Goal: Transaction & Acquisition: Purchase product/service

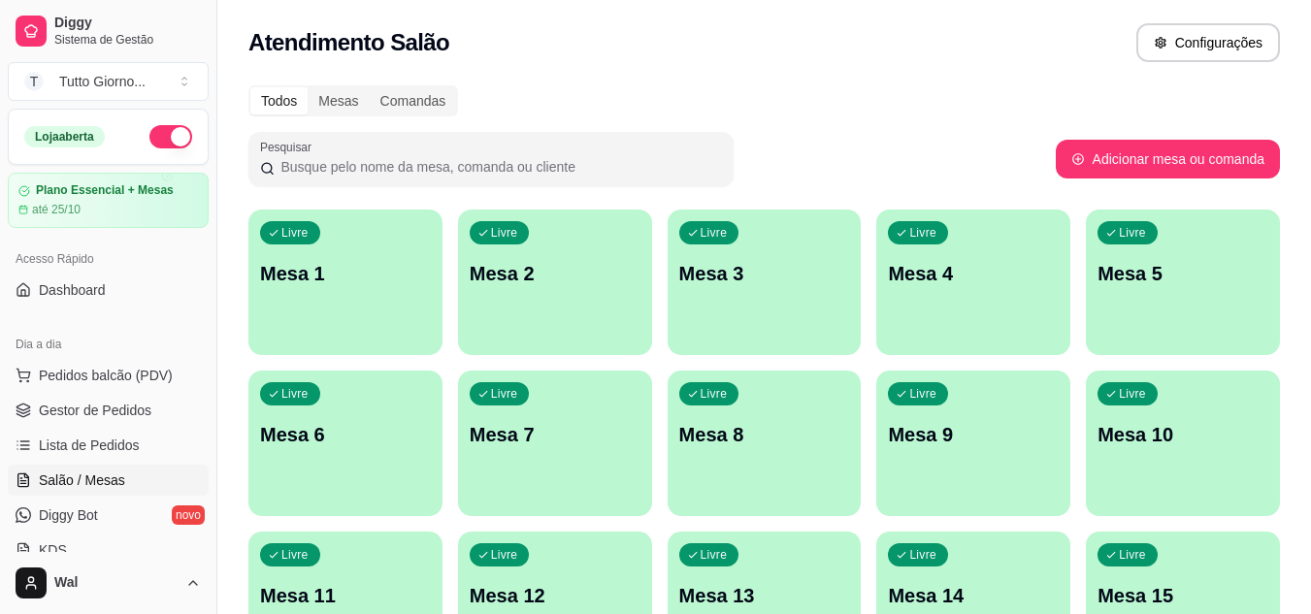
click at [820, 149] on div "Pesquisar" at bounding box center [652, 159] width 808 height 54
click at [122, 369] on span "Pedidos balcão (PDV)" at bounding box center [106, 375] width 134 height 19
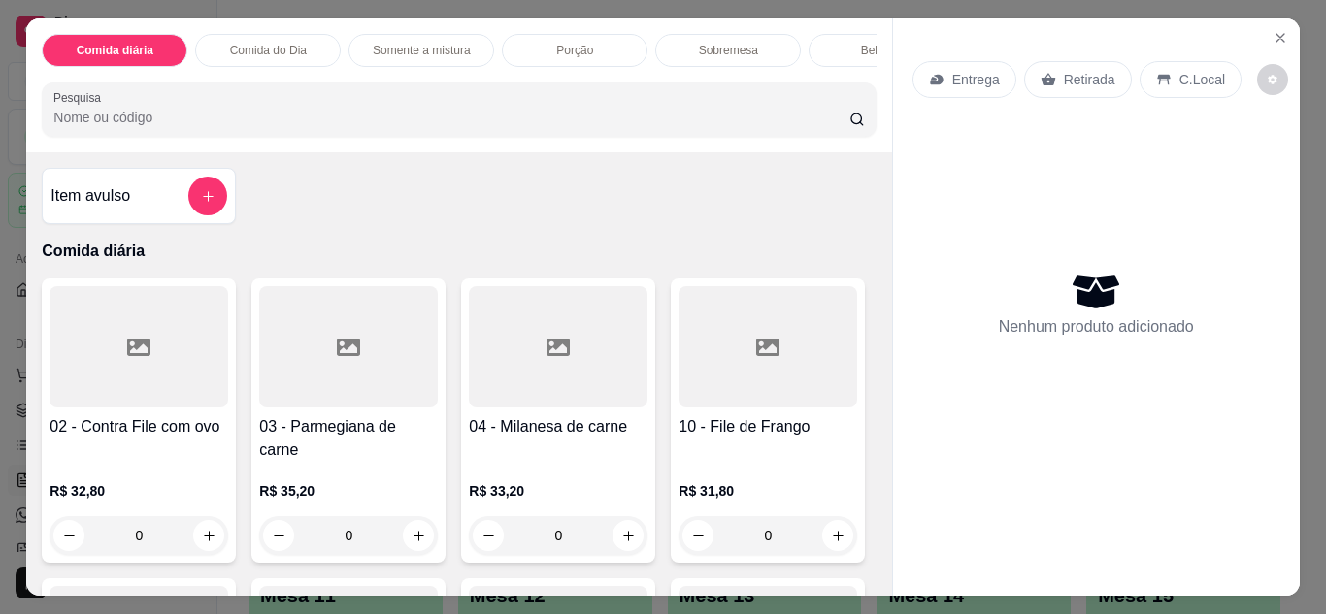
click at [969, 70] on p "Entrega" at bounding box center [976, 79] width 48 height 19
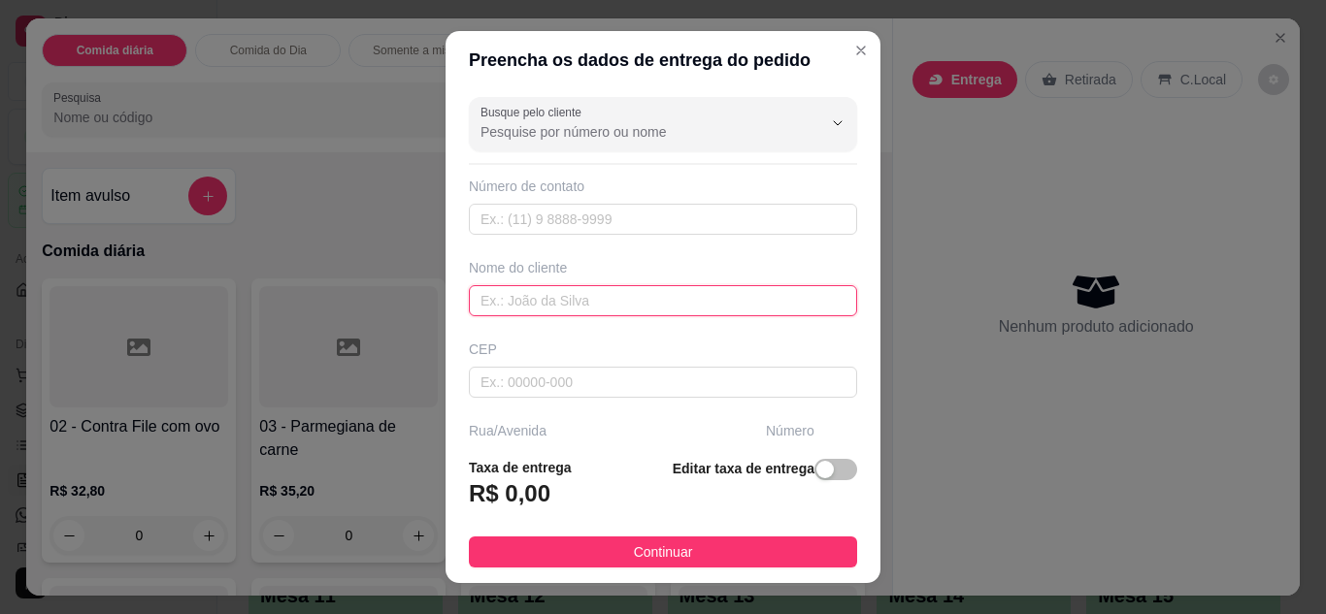
click at [536, 301] on input "text" at bounding box center [663, 300] width 388 height 31
type input "[PERSON_NAME] CONTABILIDADE"
click at [840, 422] on div "Busque pelo cliente Número de contato Nome do cliente [PERSON_NAME] CONTABILIDA…" at bounding box center [663, 265] width 435 height 353
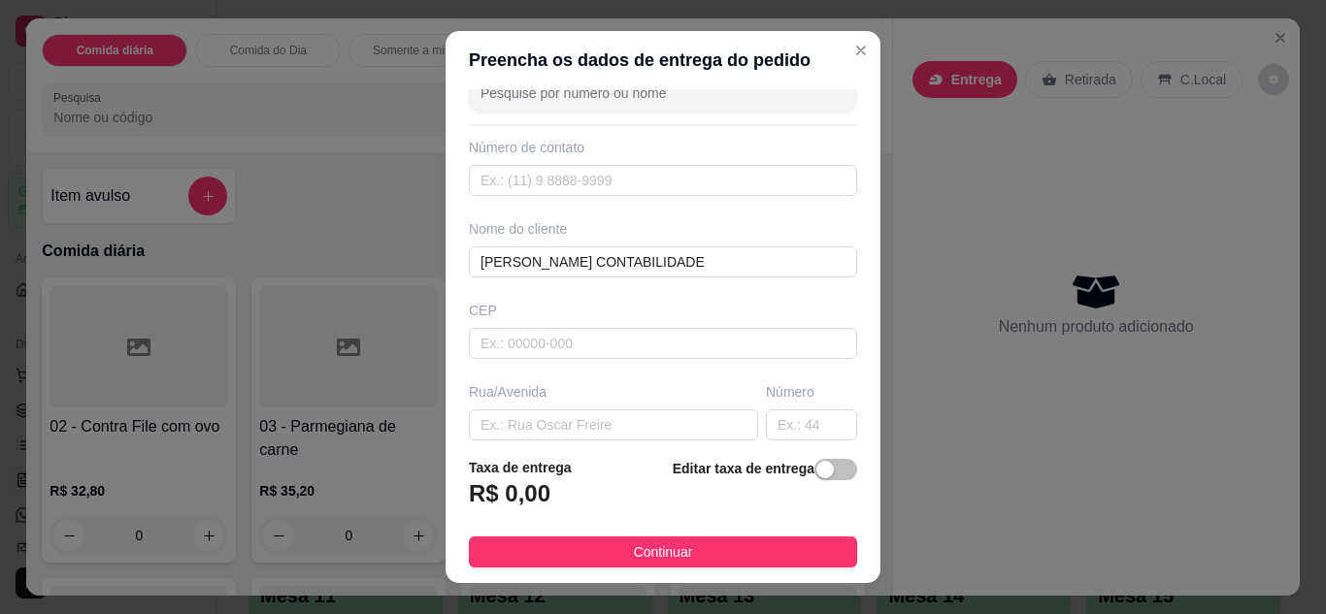
scroll to position [78, 0]
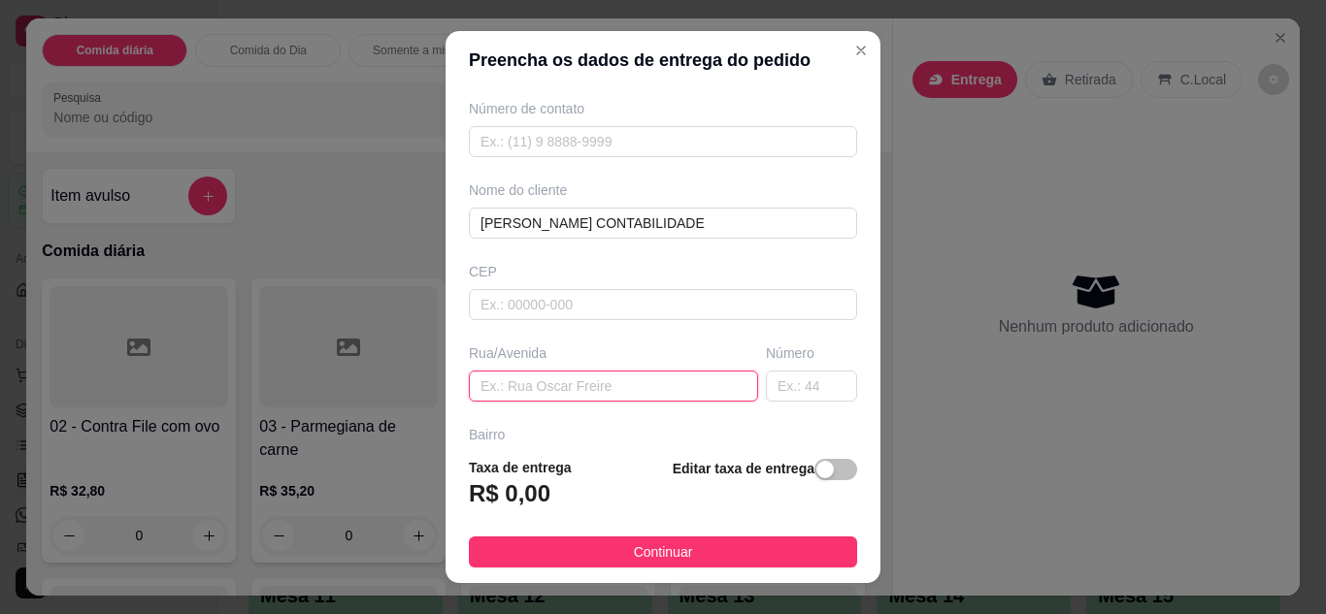
click at [643, 376] on input "text" at bounding box center [613, 386] width 289 height 31
type input "ALMIRANTE [PERSON_NAME]"
click at [786, 390] on input "text" at bounding box center [811, 386] width 91 height 31
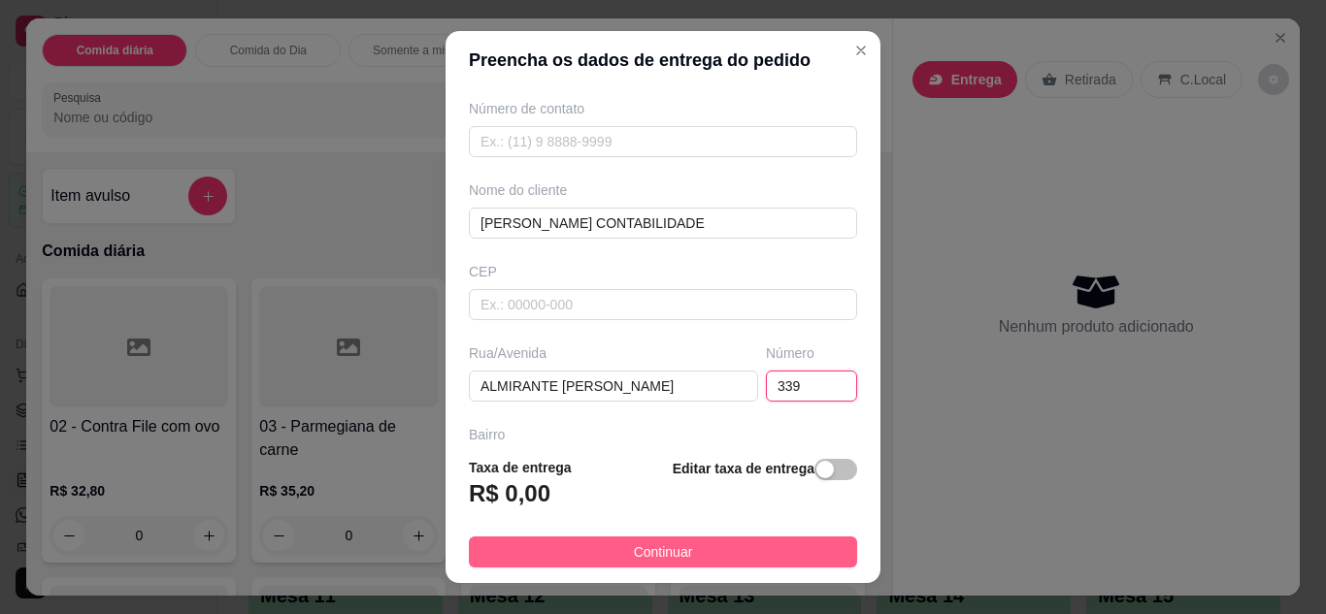
type input "339"
click at [743, 552] on button "Continuar" at bounding box center [663, 552] width 388 height 31
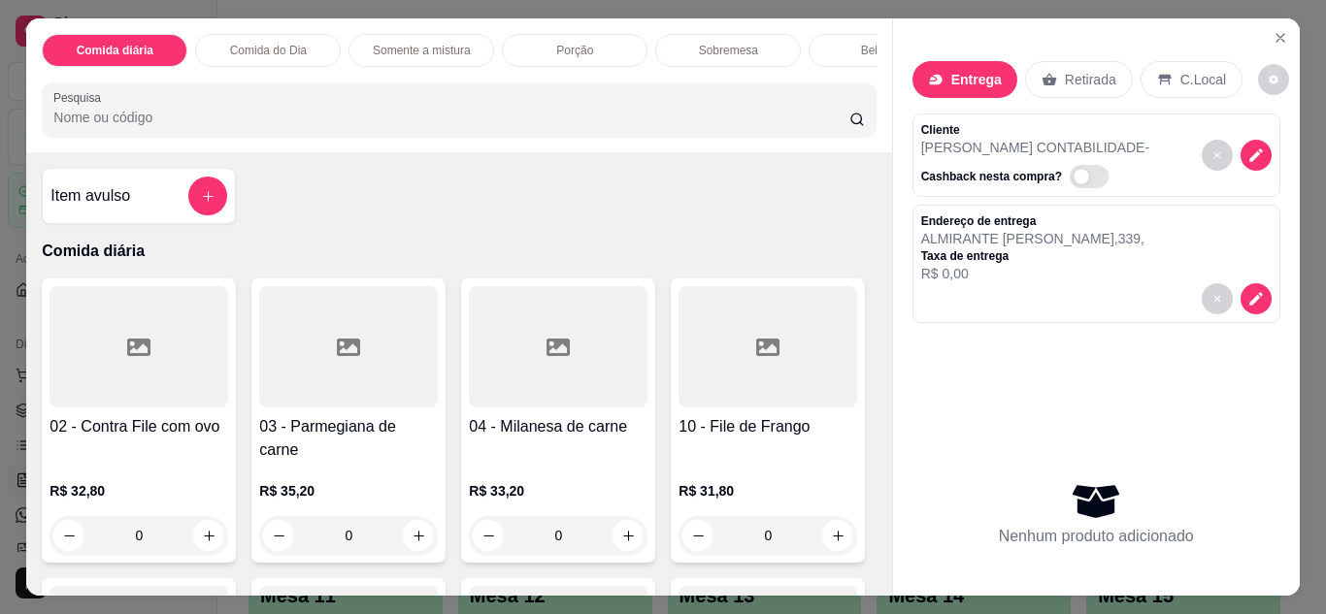
click at [605, 524] on div "0" at bounding box center [558, 535] width 179 height 39
click at [413, 530] on div "0" at bounding box center [348, 535] width 179 height 39
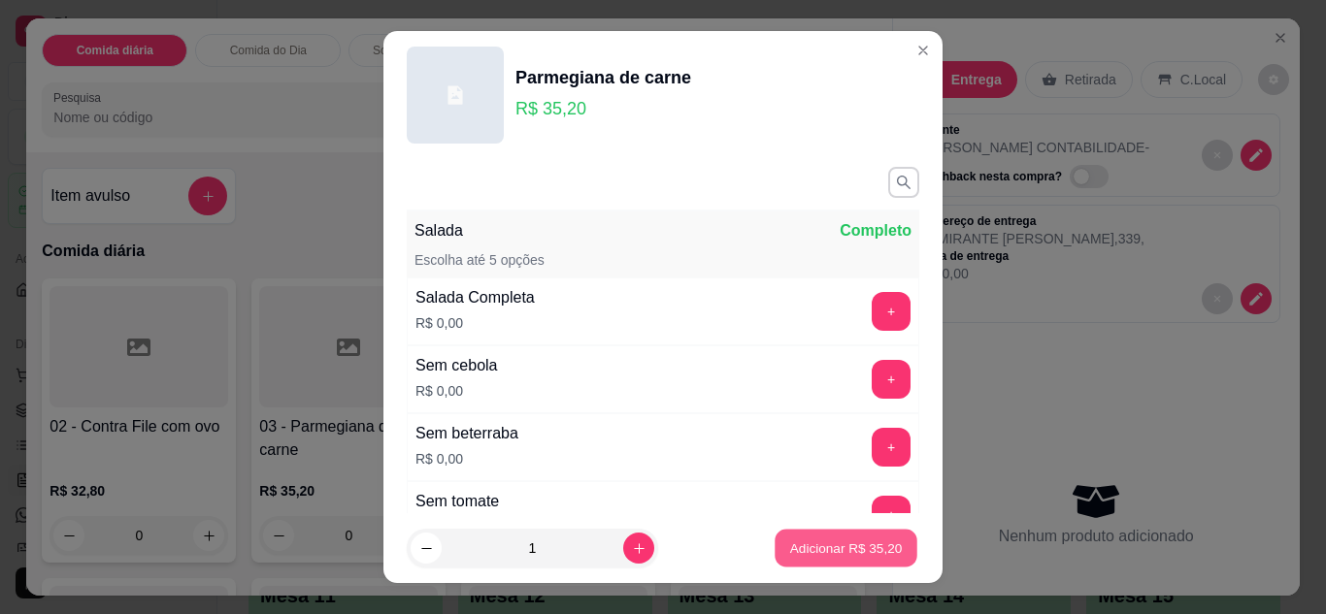
click at [819, 545] on p "Adicionar R$ 35,20" at bounding box center [846, 549] width 113 height 18
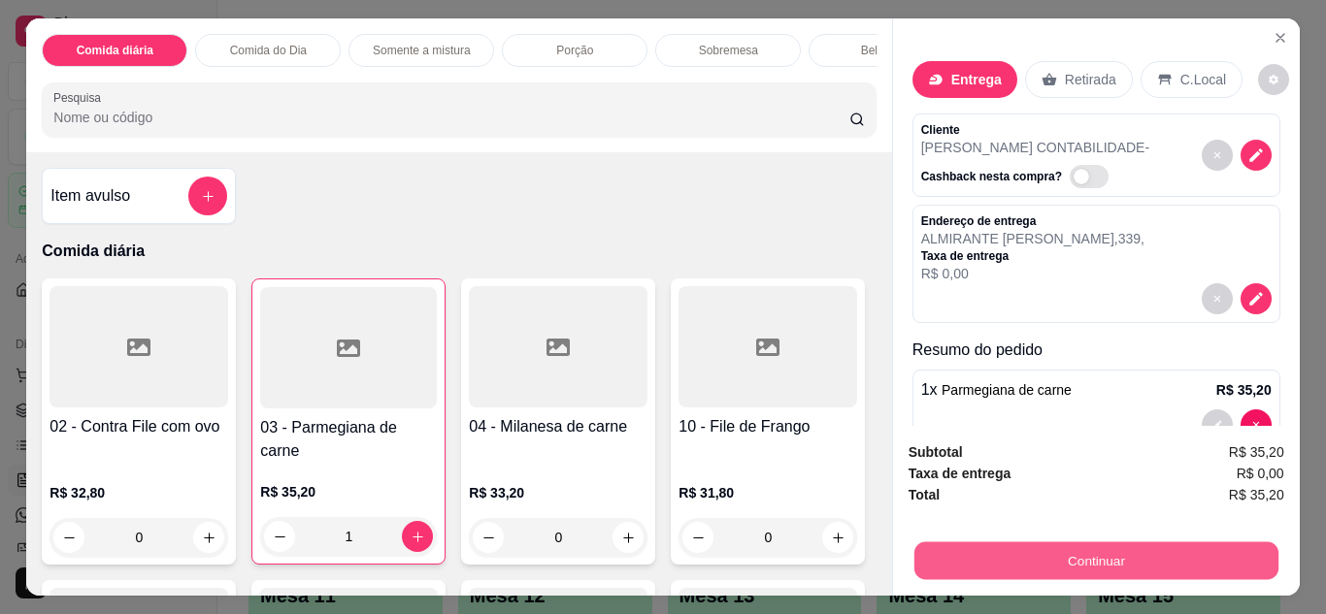
click at [1040, 545] on button "Continuar" at bounding box center [1095, 562] width 364 height 38
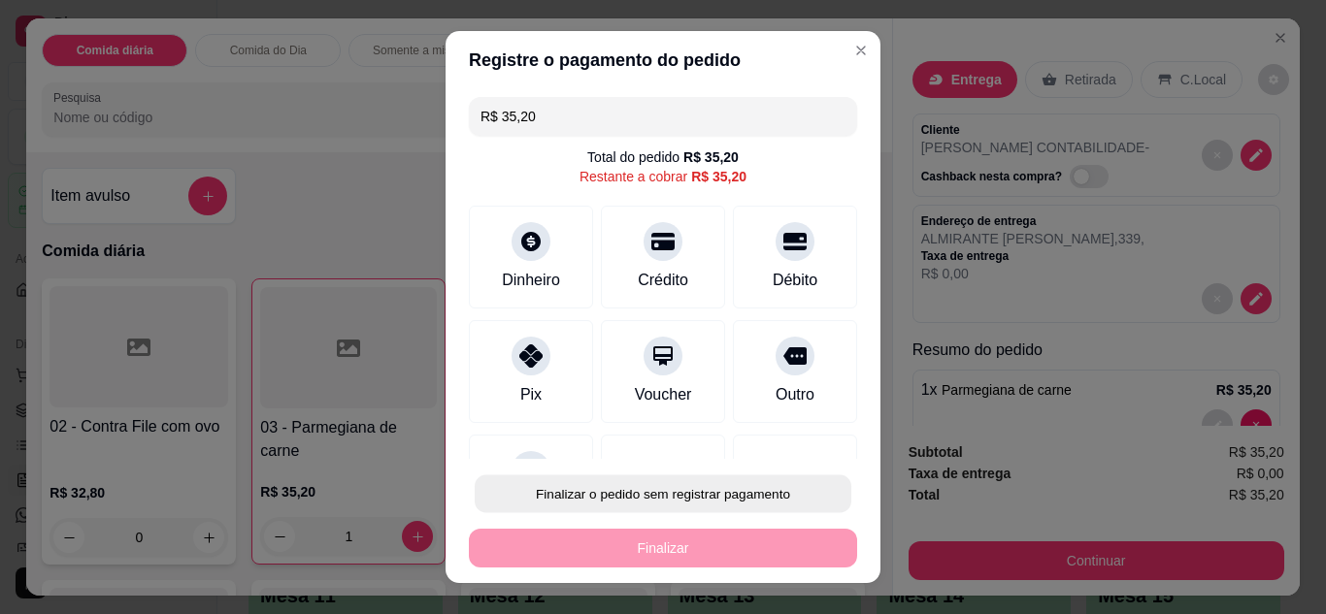
click at [722, 504] on button "Finalizar o pedido sem registrar pagamento" at bounding box center [663, 495] width 377 height 38
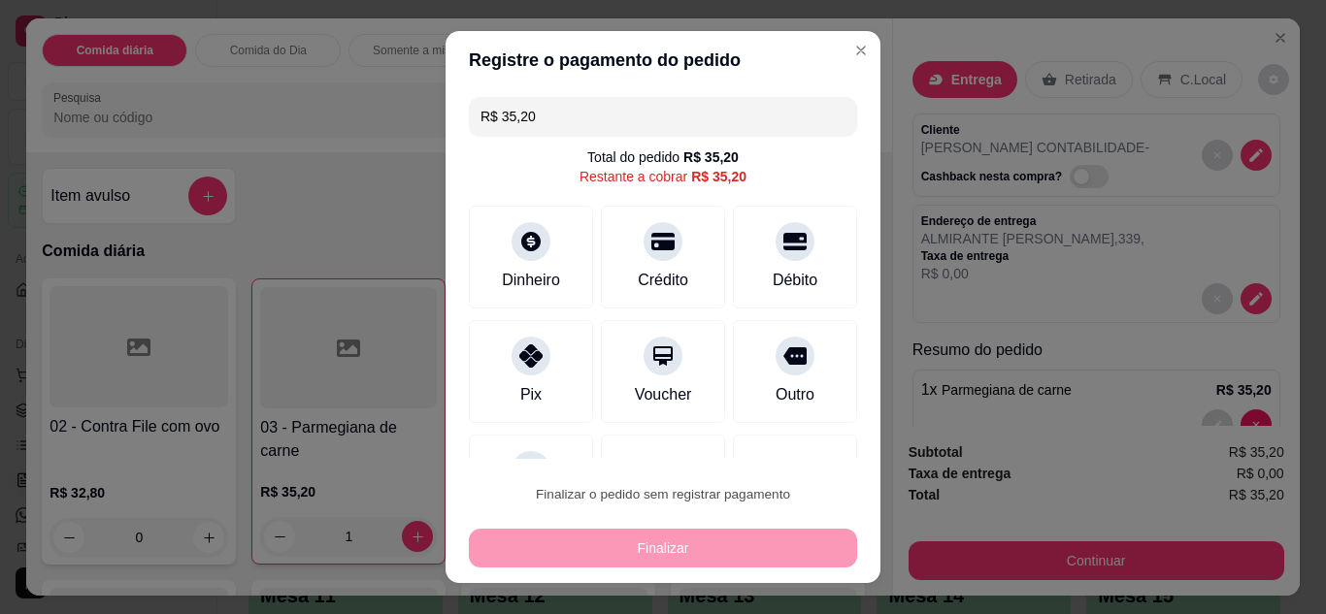
click at [769, 445] on button "Confirmar" at bounding box center [773, 438] width 69 height 29
type input "0"
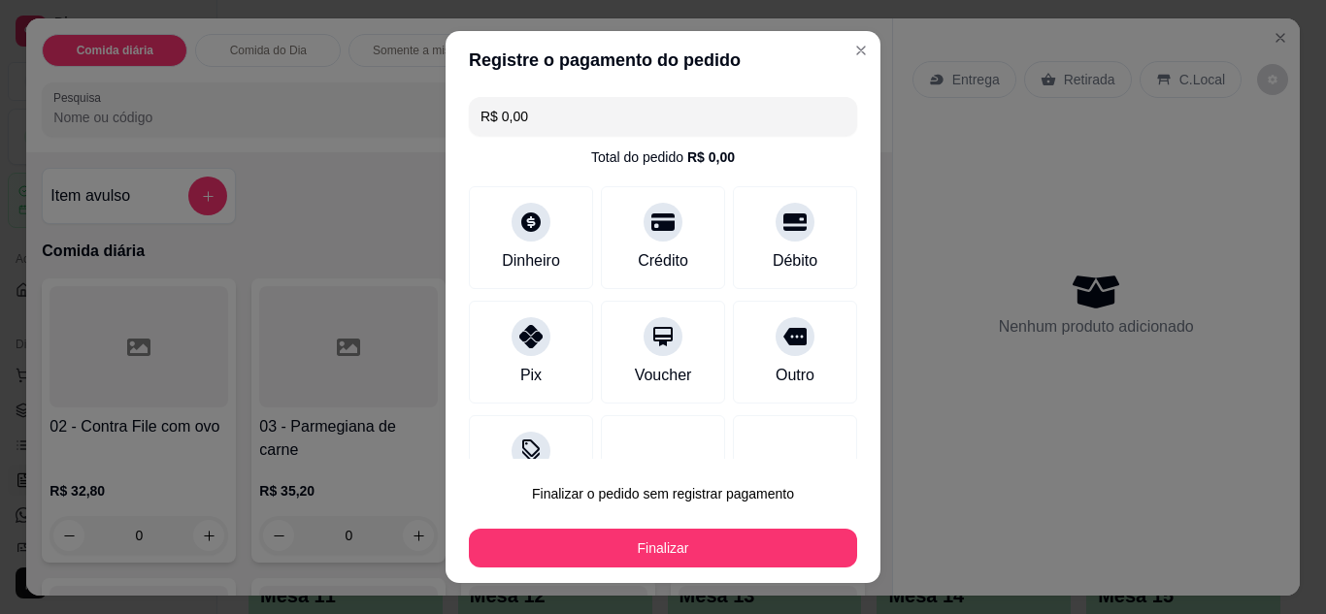
type input "R$ 0,00"
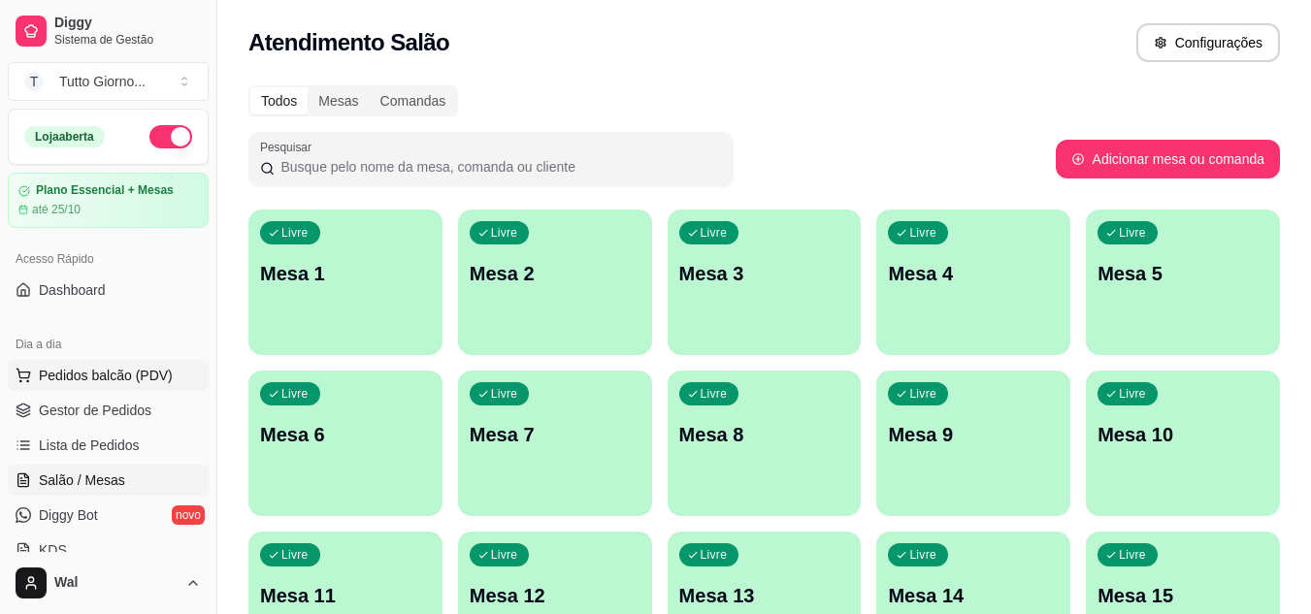
click at [98, 366] on span "Pedidos balcão (PDV)" at bounding box center [106, 375] width 134 height 19
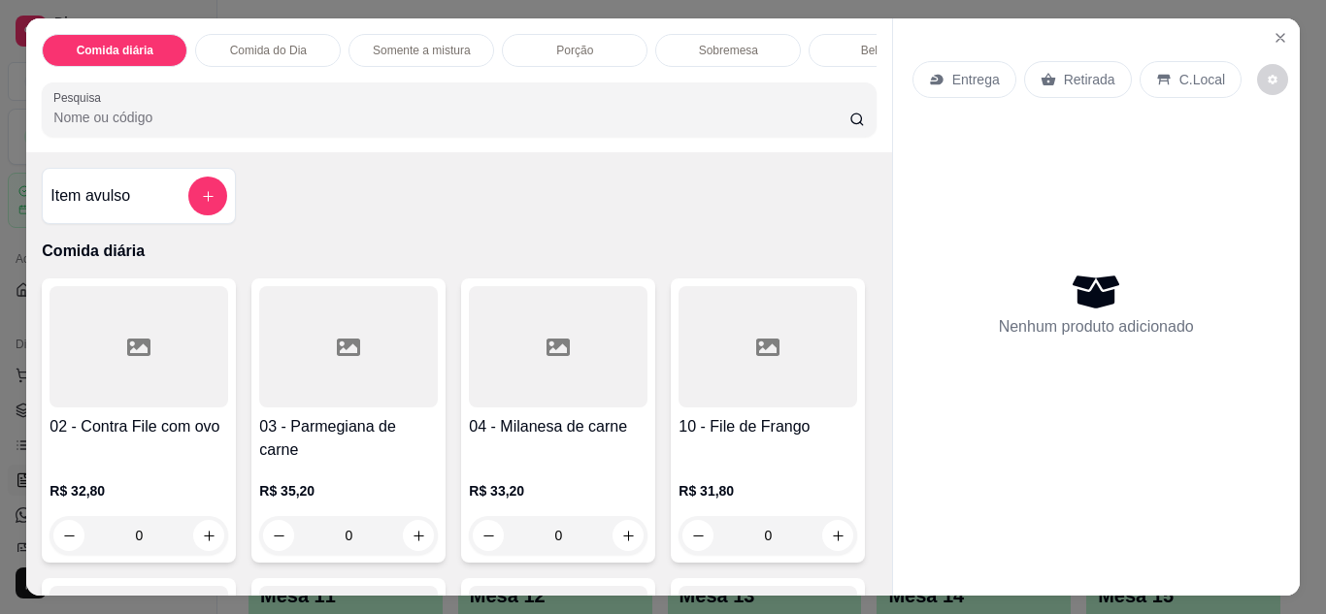
click at [972, 70] on p "Entrega" at bounding box center [976, 79] width 48 height 19
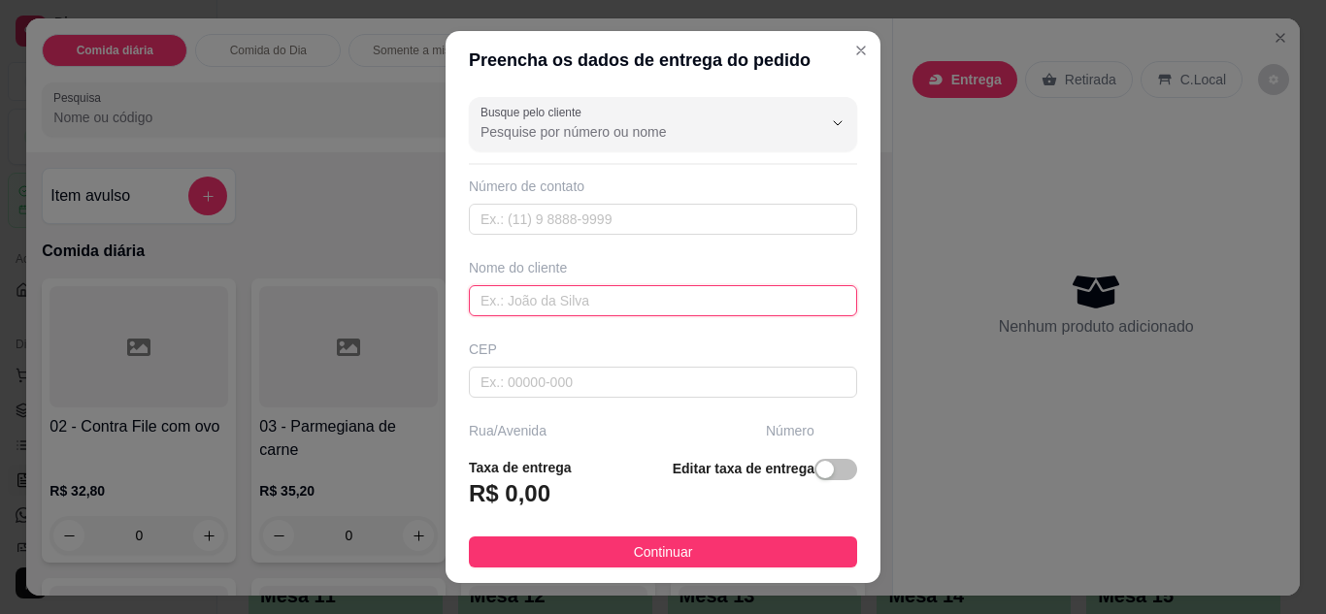
click at [617, 298] on input "text" at bounding box center [663, 300] width 388 height 31
type input "ANDRESSA CONTABILIDADE"
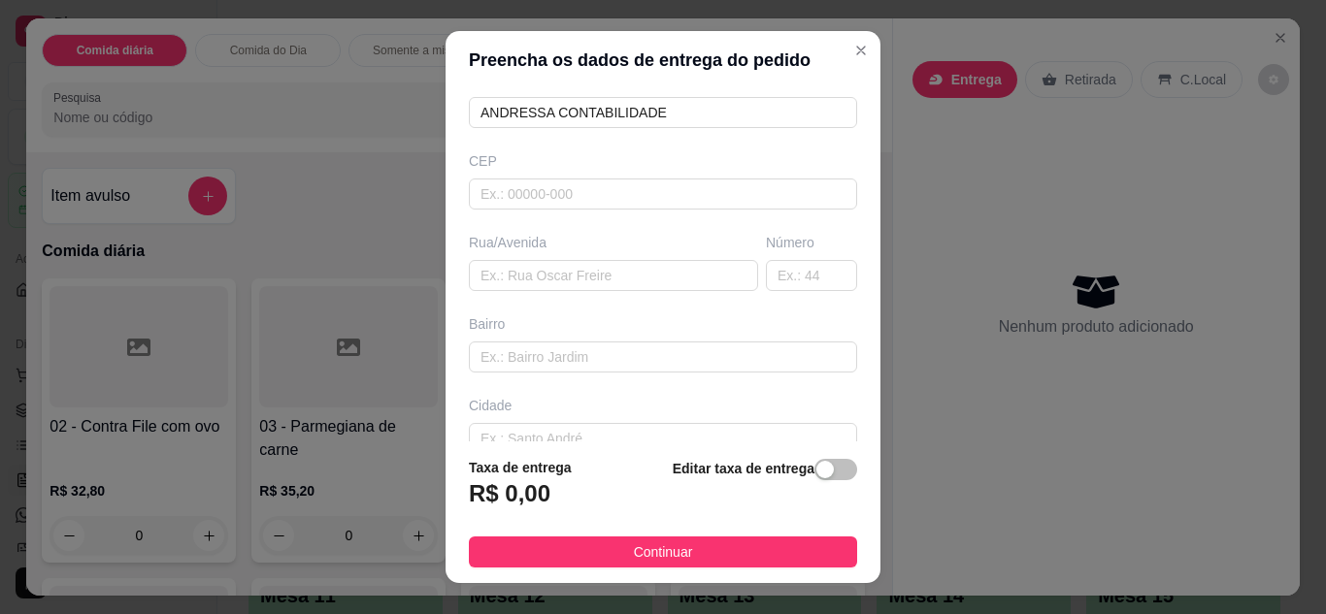
scroll to position [194, 0]
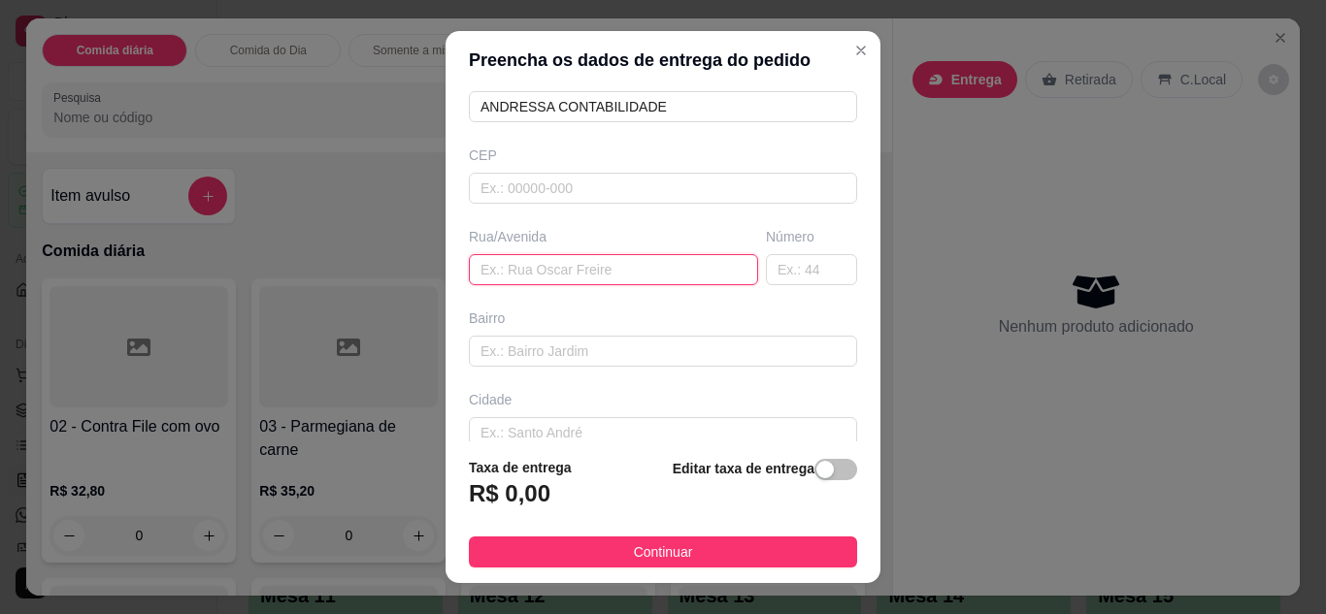
click at [602, 269] on input "text" at bounding box center [613, 269] width 289 height 31
type input "ALMIRANTE [PERSON_NAME]"
click at [799, 260] on input "text" at bounding box center [811, 269] width 91 height 31
type input "339"
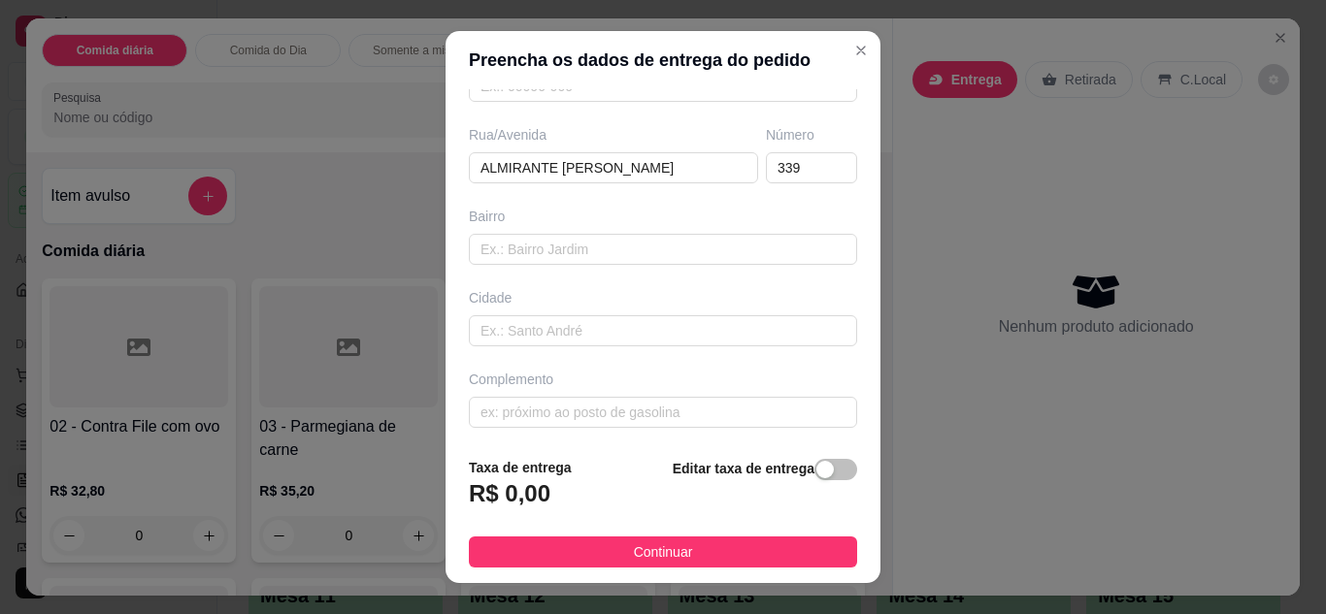
scroll to position [301, 0]
click at [646, 413] on input "text" at bounding box center [663, 407] width 388 height 31
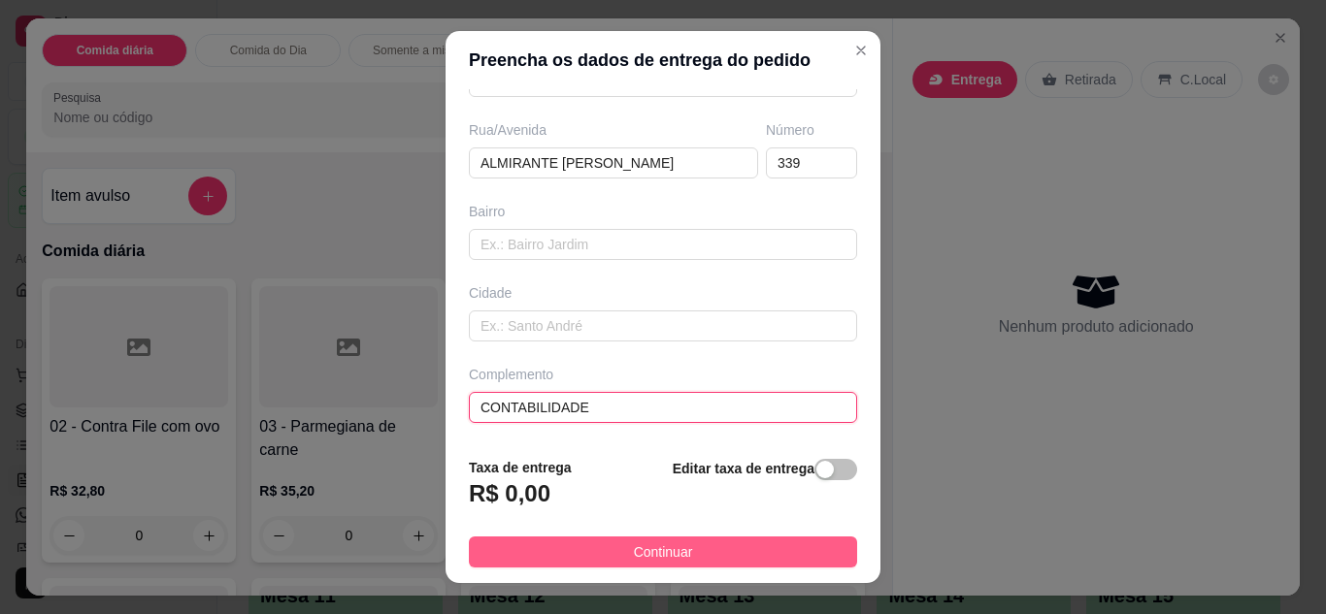
type input "CONTABILIDADE"
click at [657, 548] on span "Continuar" at bounding box center [663, 552] width 59 height 21
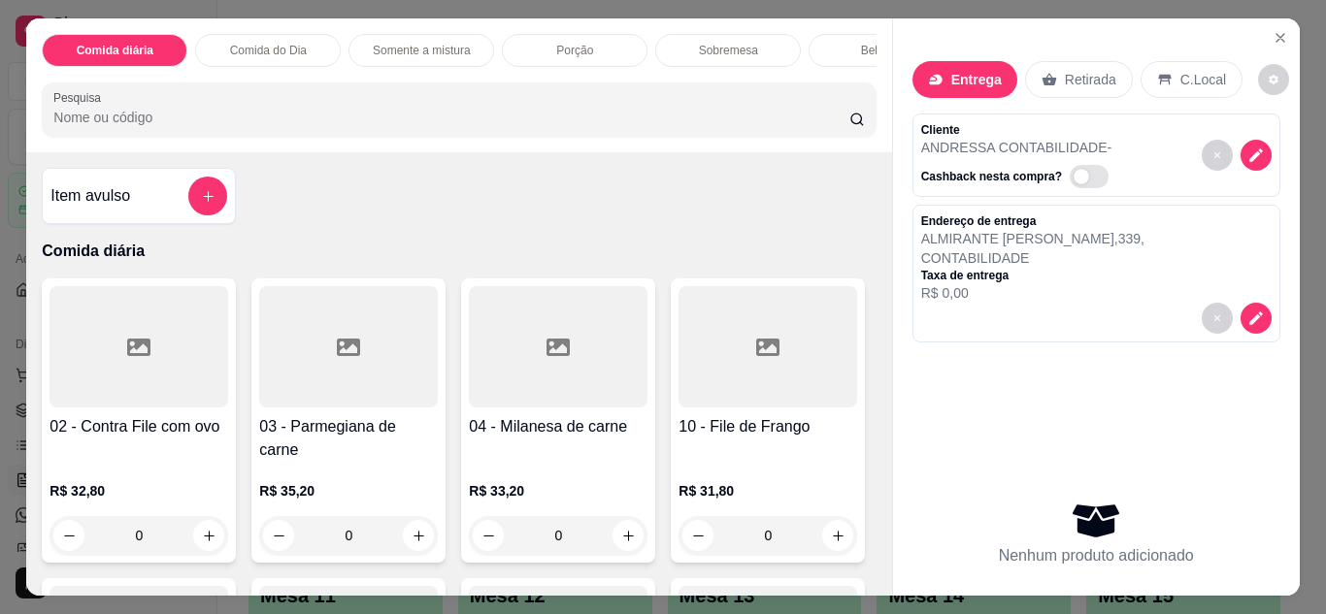
click at [249, 50] on p "Comida do Dia" at bounding box center [268, 51] width 77 height 16
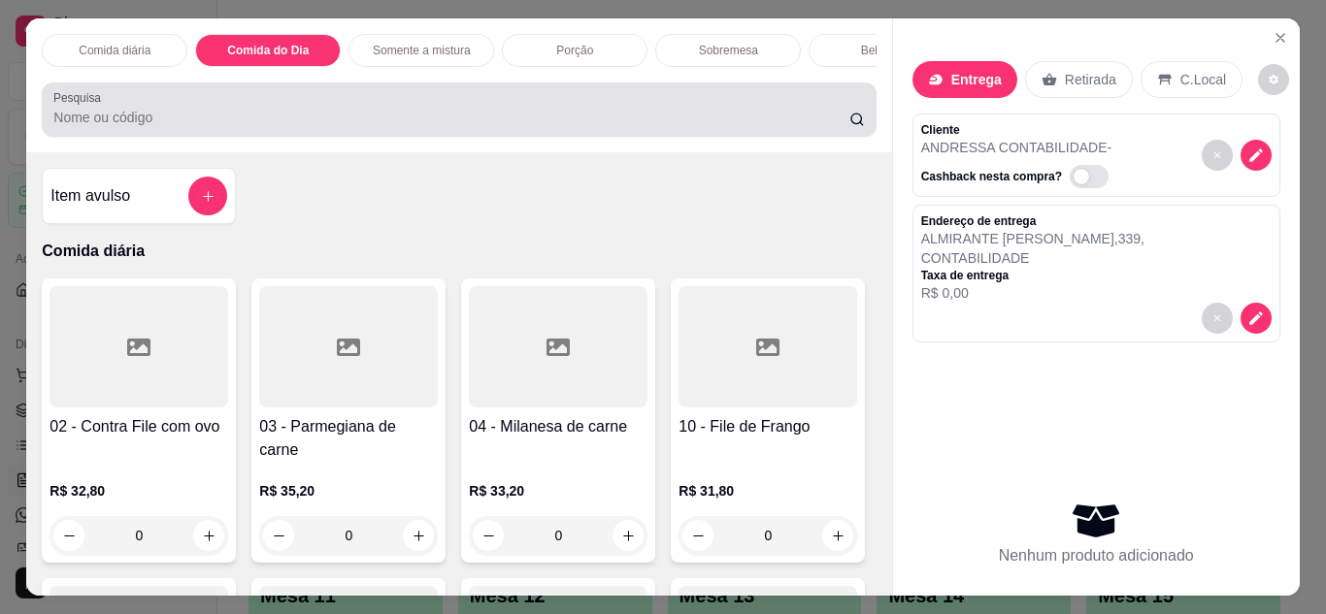
scroll to position [51, 0]
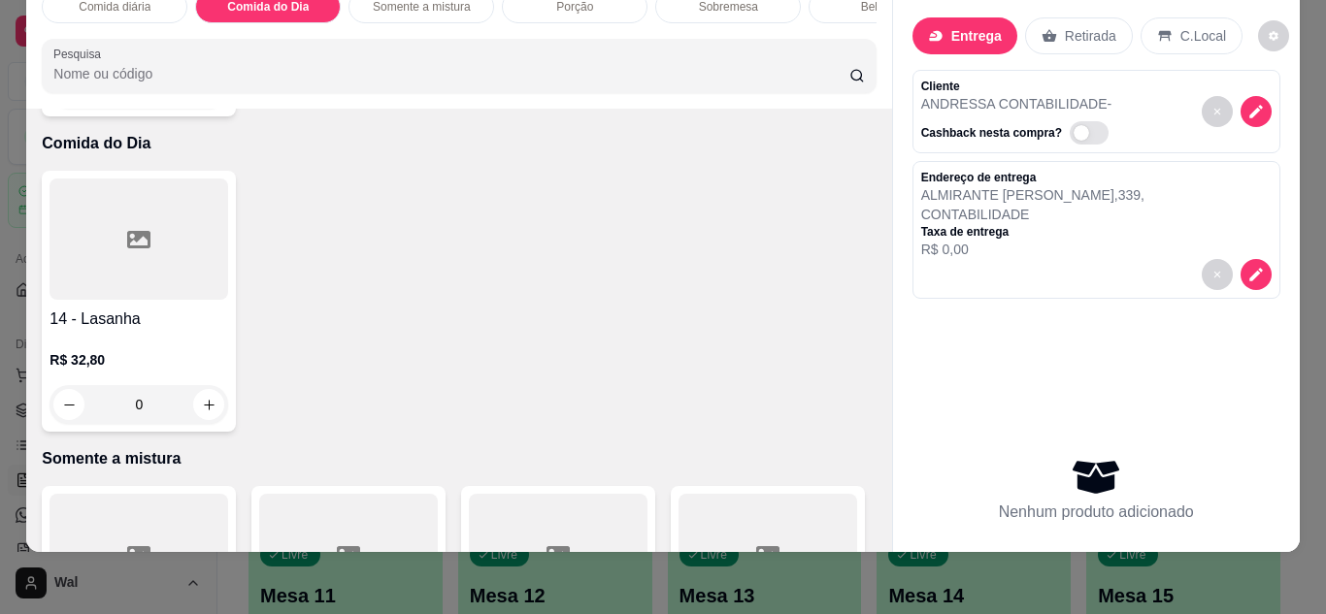
click at [199, 385] on div "0" at bounding box center [139, 404] width 179 height 39
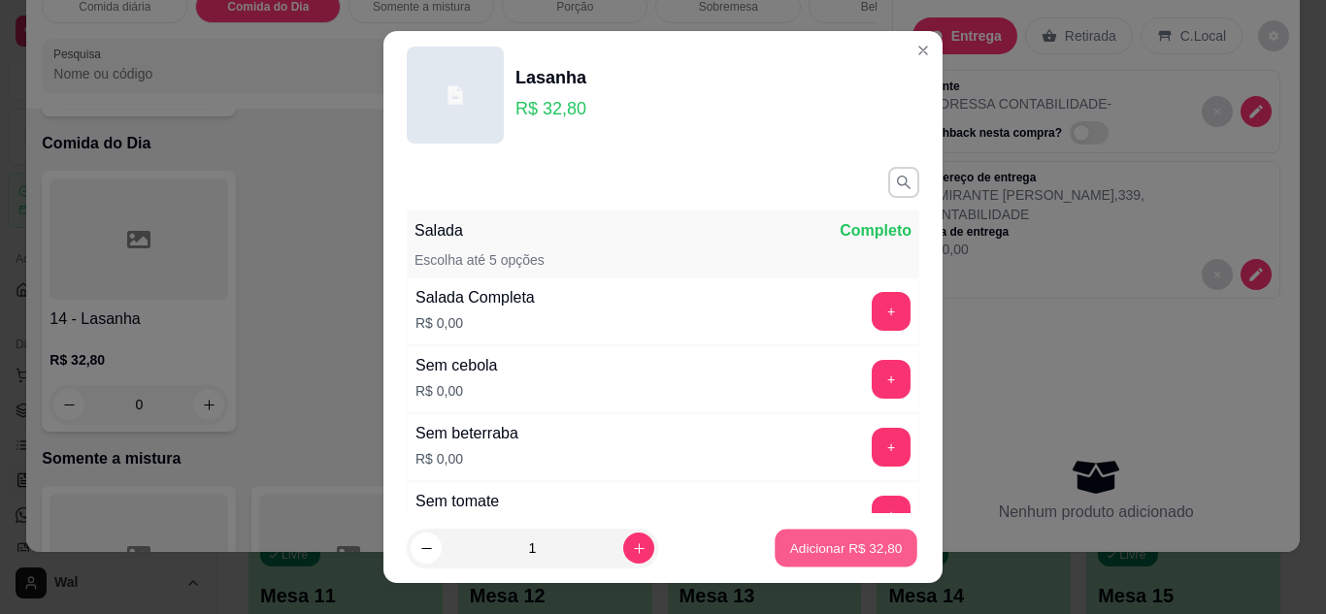
click at [789, 559] on button "Adicionar R$ 32,80" at bounding box center [846, 549] width 143 height 38
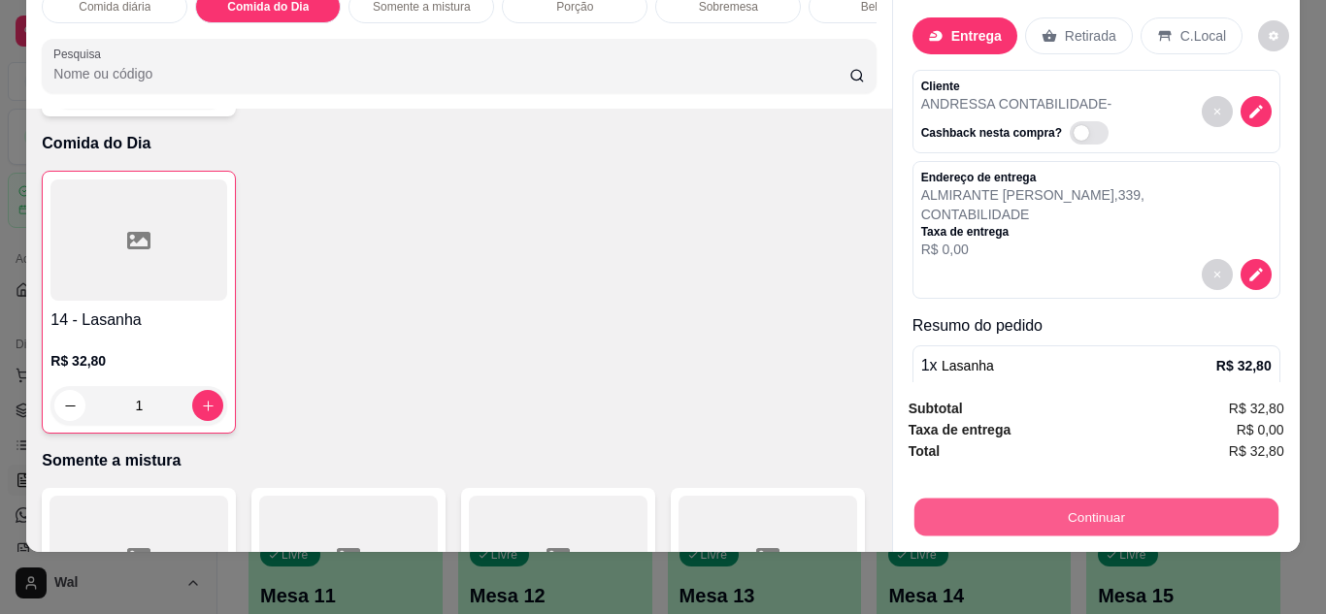
click at [1106, 499] on button "Continuar" at bounding box center [1095, 518] width 364 height 38
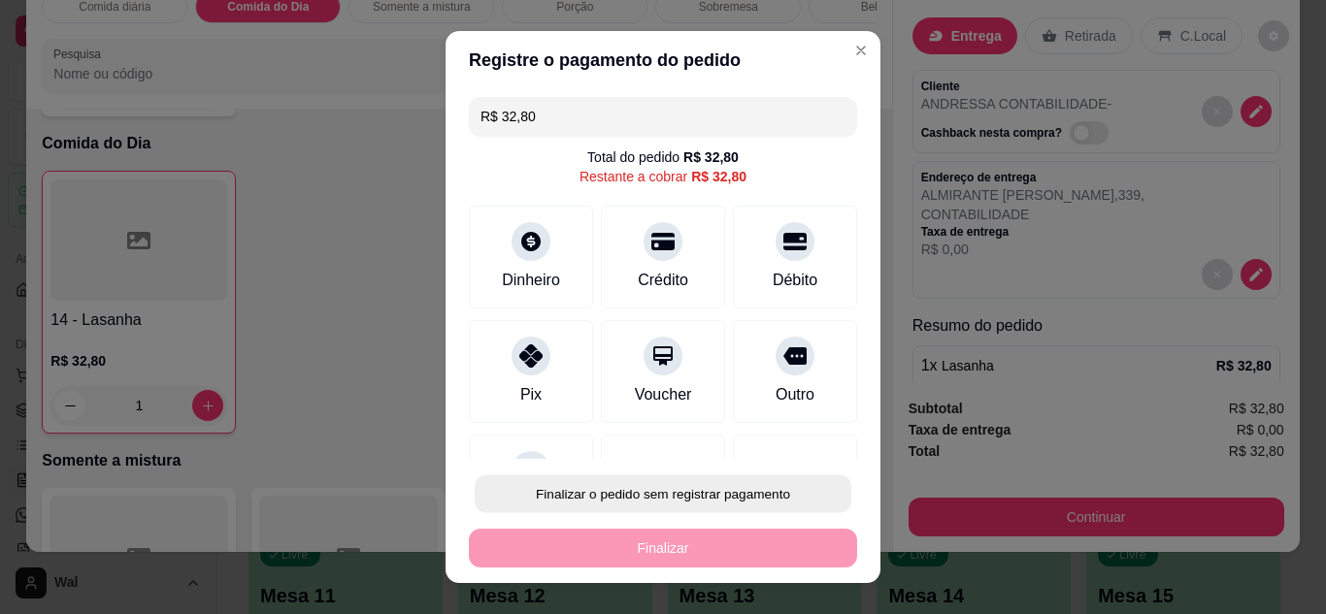
click at [735, 490] on button "Finalizar o pedido sem registrar pagamento" at bounding box center [663, 495] width 377 height 38
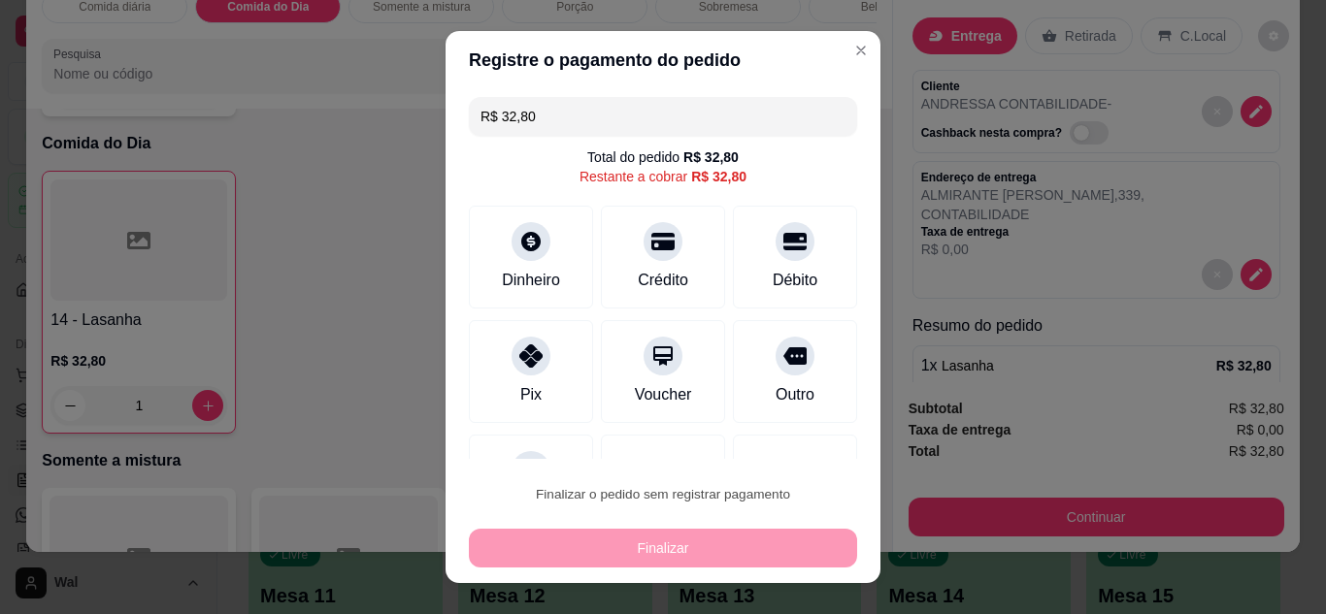
click at [778, 424] on button "Confirmar" at bounding box center [773, 438] width 69 height 29
type input "0"
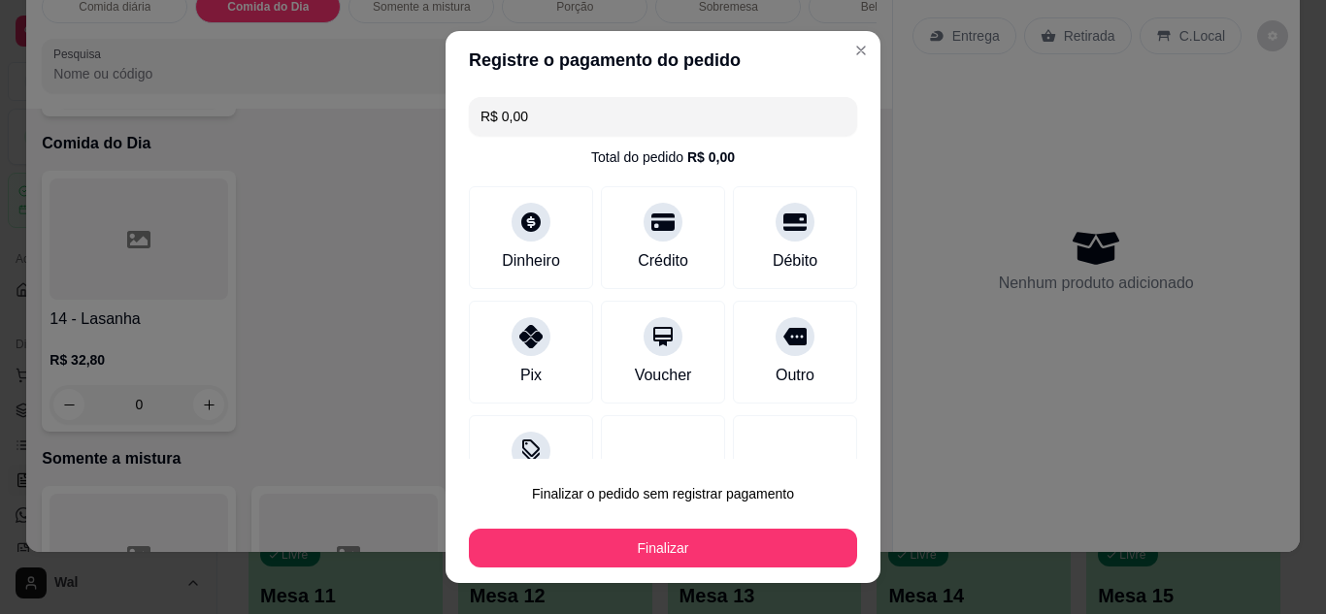
type input "R$ 0,00"
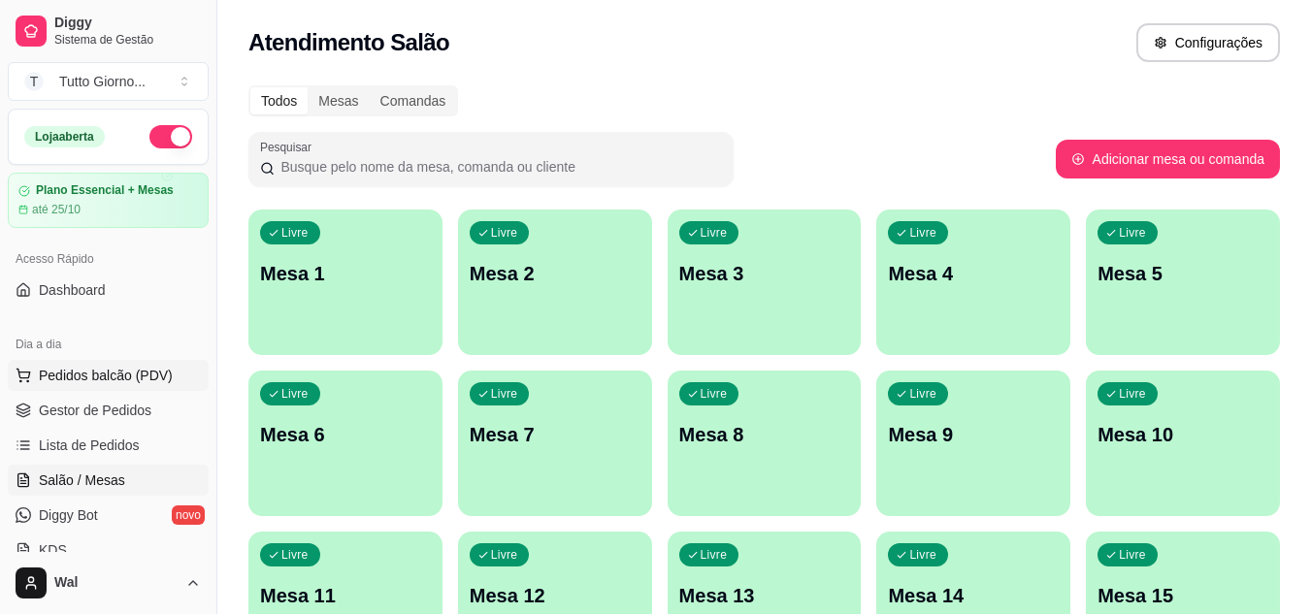
click at [87, 374] on span "Pedidos balcão (PDV)" at bounding box center [106, 375] width 134 height 19
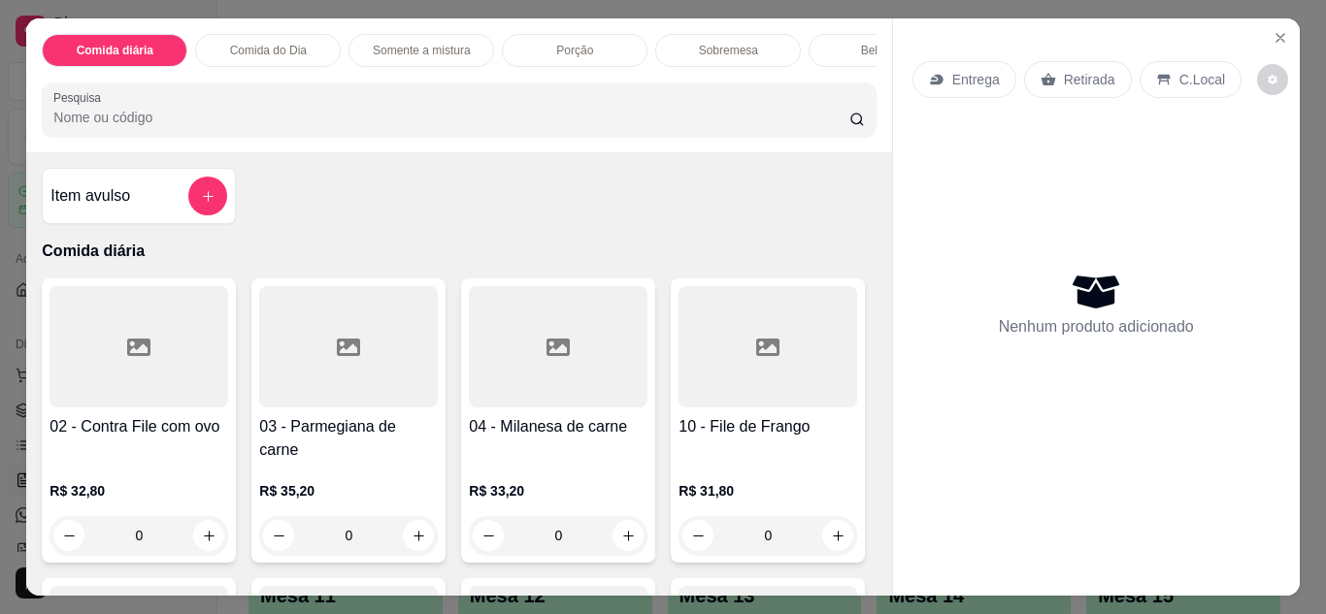
click at [974, 78] on p "Entrega" at bounding box center [976, 79] width 48 height 19
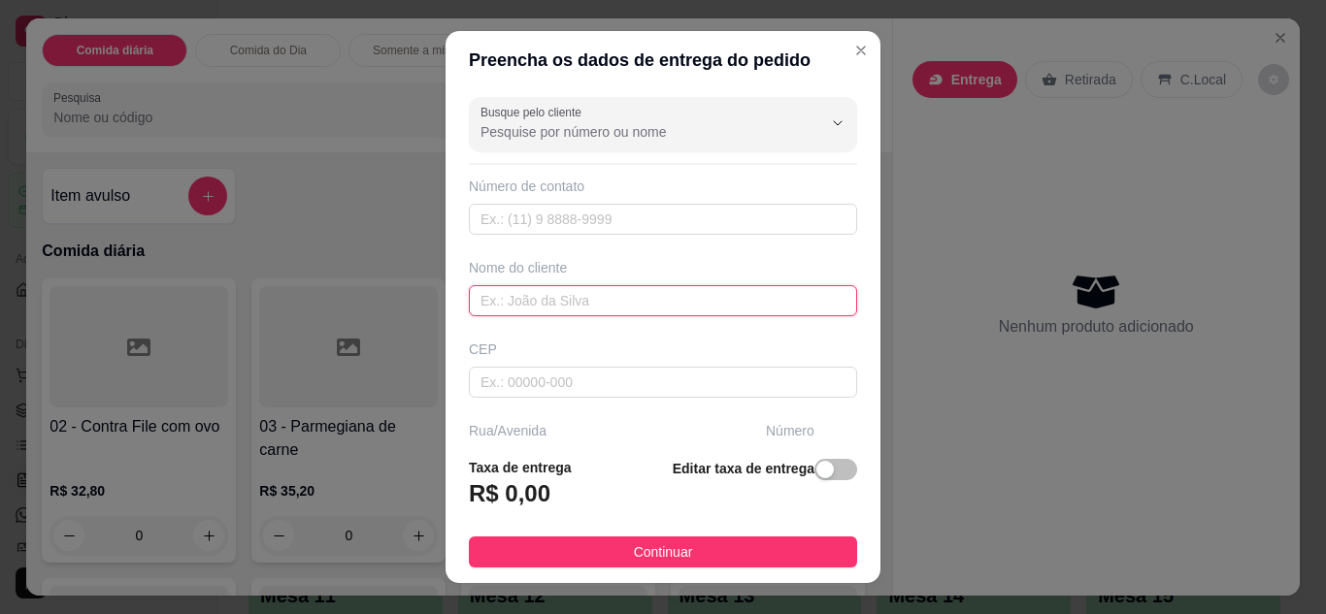
click at [576, 295] on input "text" at bounding box center [663, 300] width 388 height 31
type input "CLEIDE CONTABILIDADE"
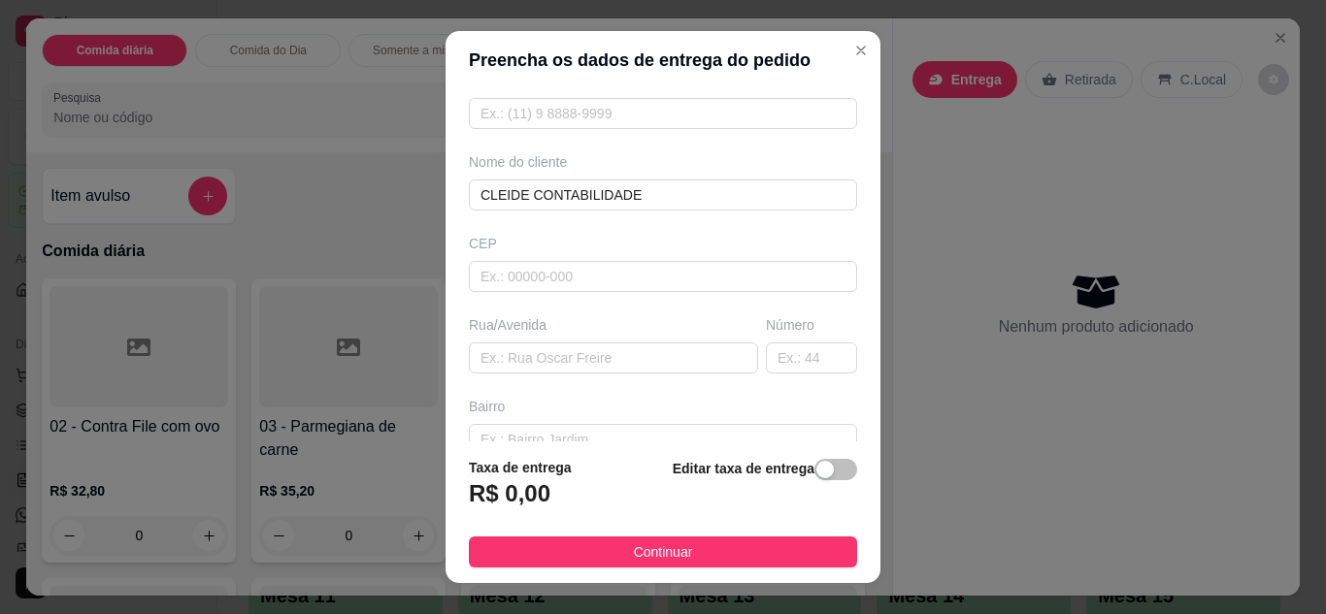
scroll to position [116, 0]
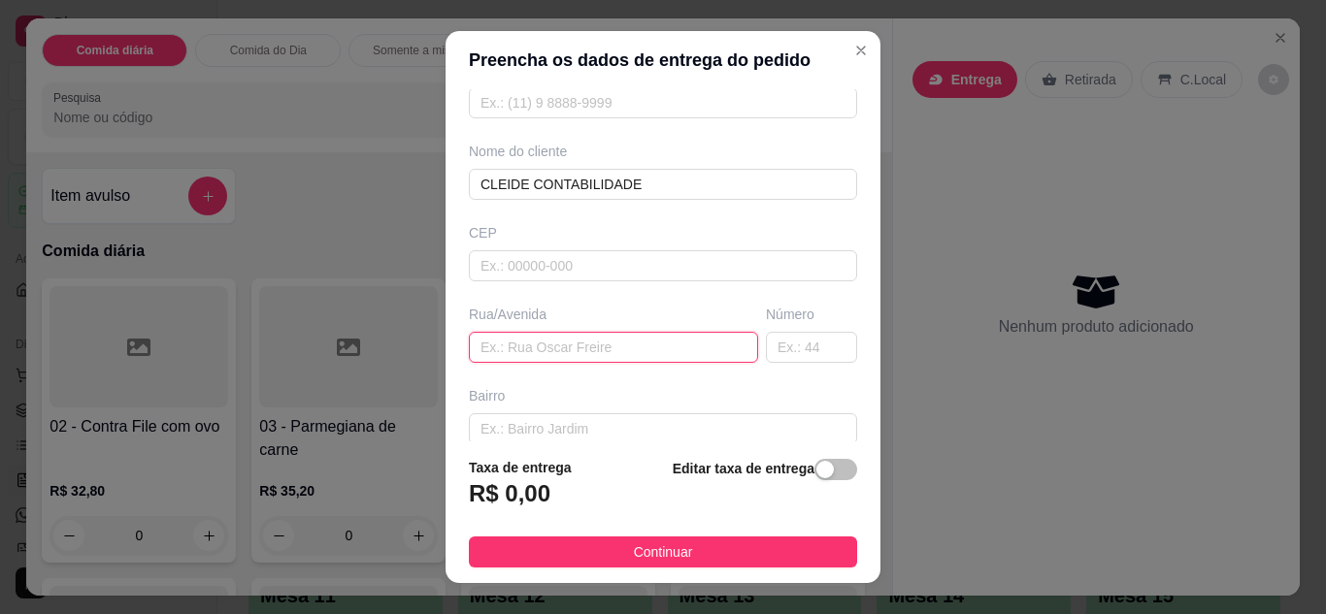
click at [578, 347] on input "text" at bounding box center [613, 347] width 289 height 31
click at [577, 345] on input "ALMIRANTE [PERSON_NAME]" at bounding box center [613, 347] width 289 height 31
type input "ALMIRANTE [PERSON_NAME]"
click at [766, 333] on input "text" at bounding box center [811, 347] width 91 height 31
type input "339"
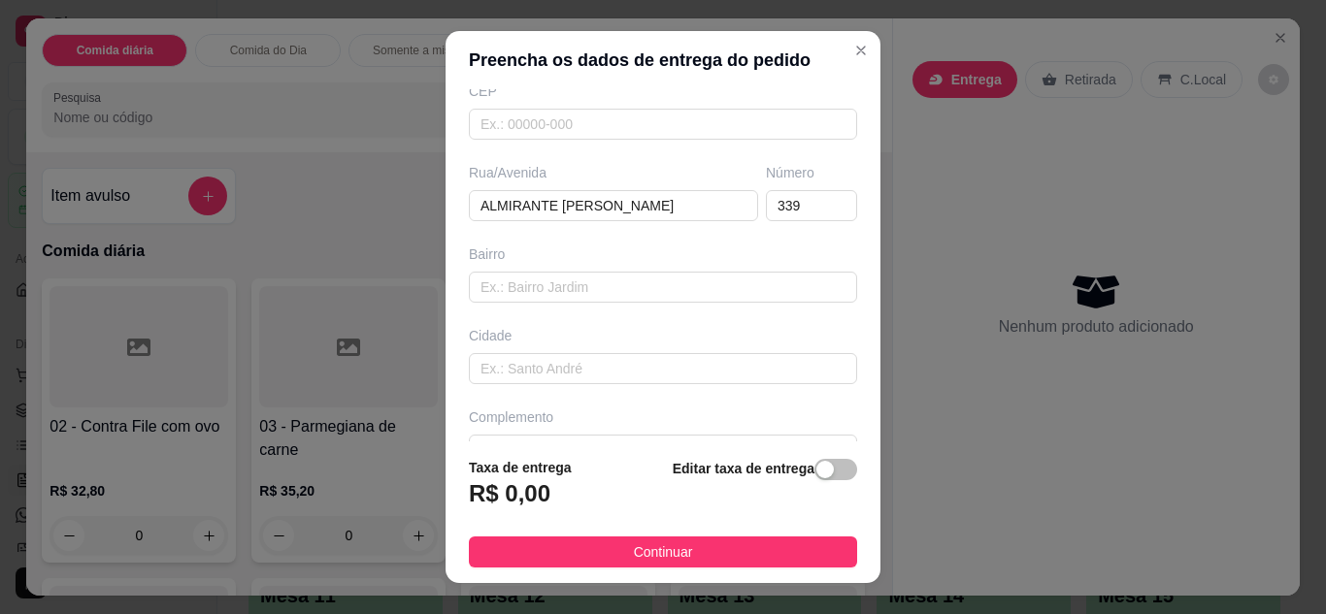
scroll to position [272, 0]
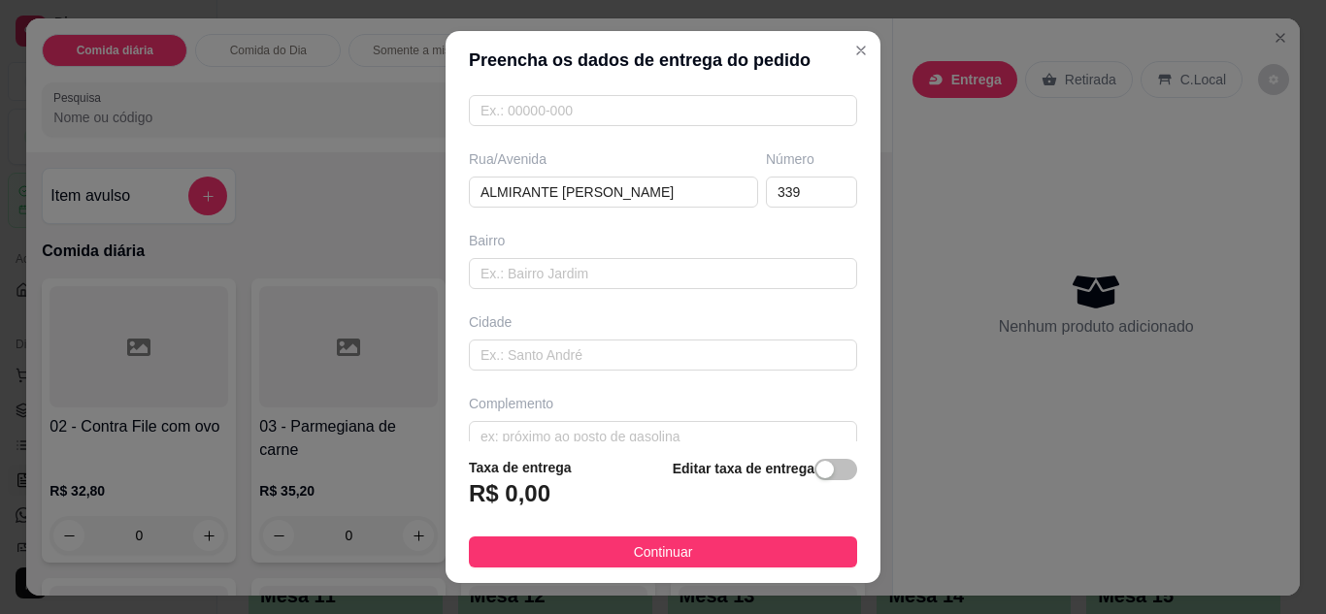
click at [842, 430] on div "Busque pelo cliente Número de contato Nome do cliente CLEIDE CONTABILIDADE CEP …" at bounding box center [663, 265] width 435 height 353
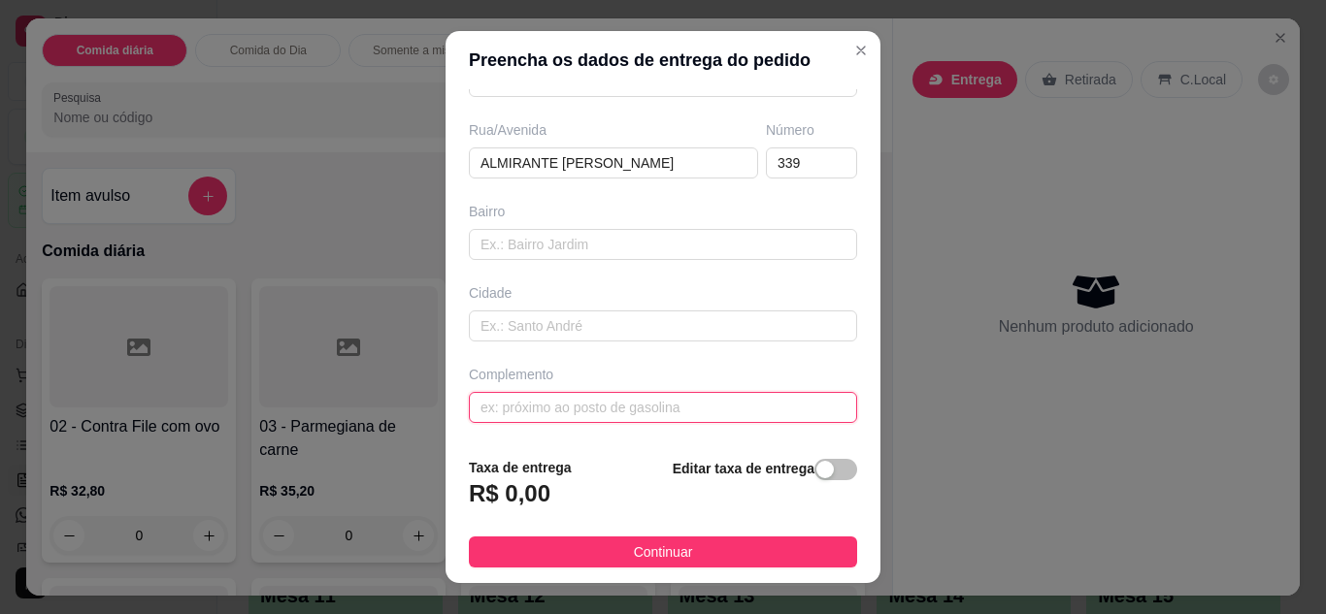
click at [678, 405] on input "text" at bounding box center [663, 407] width 388 height 31
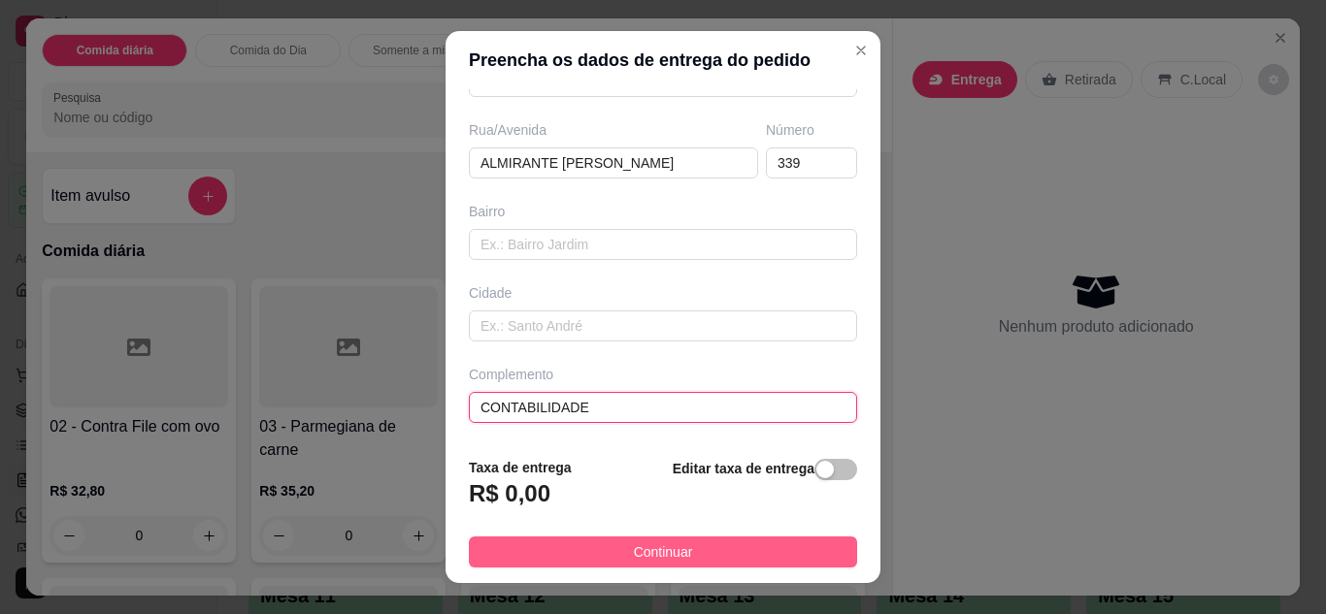
type input "CONTABILIDADE"
click at [614, 567] on button "Continuar" at bounding box center [663, 552] width 388 height 31
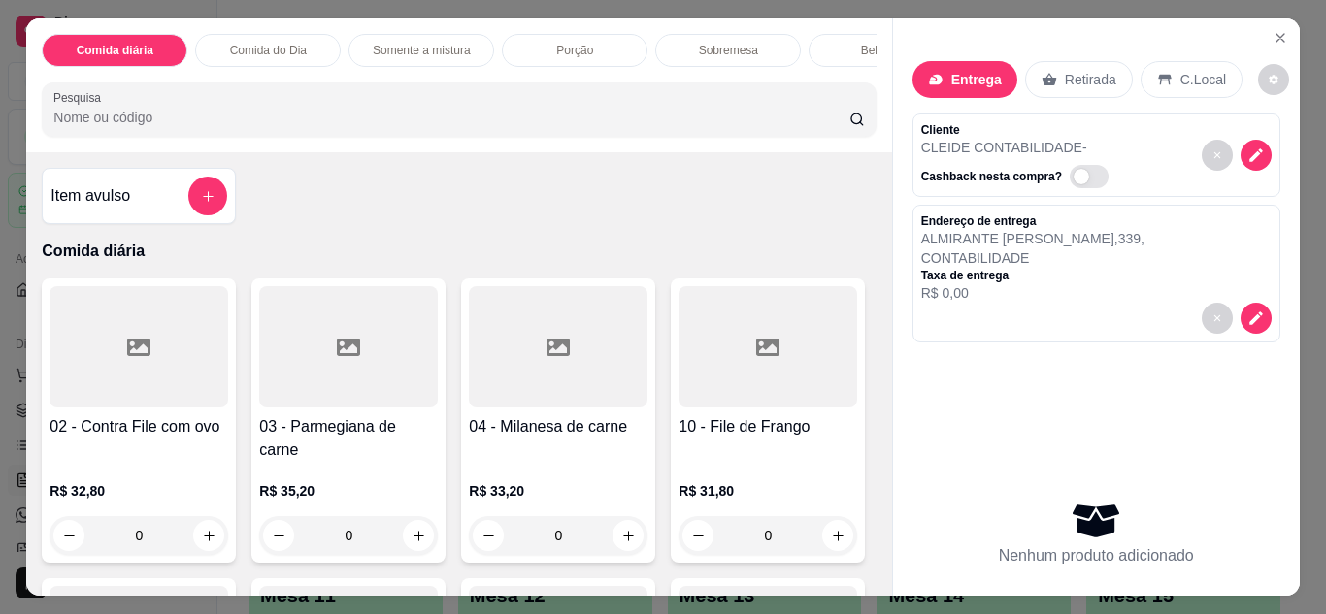
click at [283, 52] on div "Comida do Dia" at bounding box center [268, 50] width 146 height 33
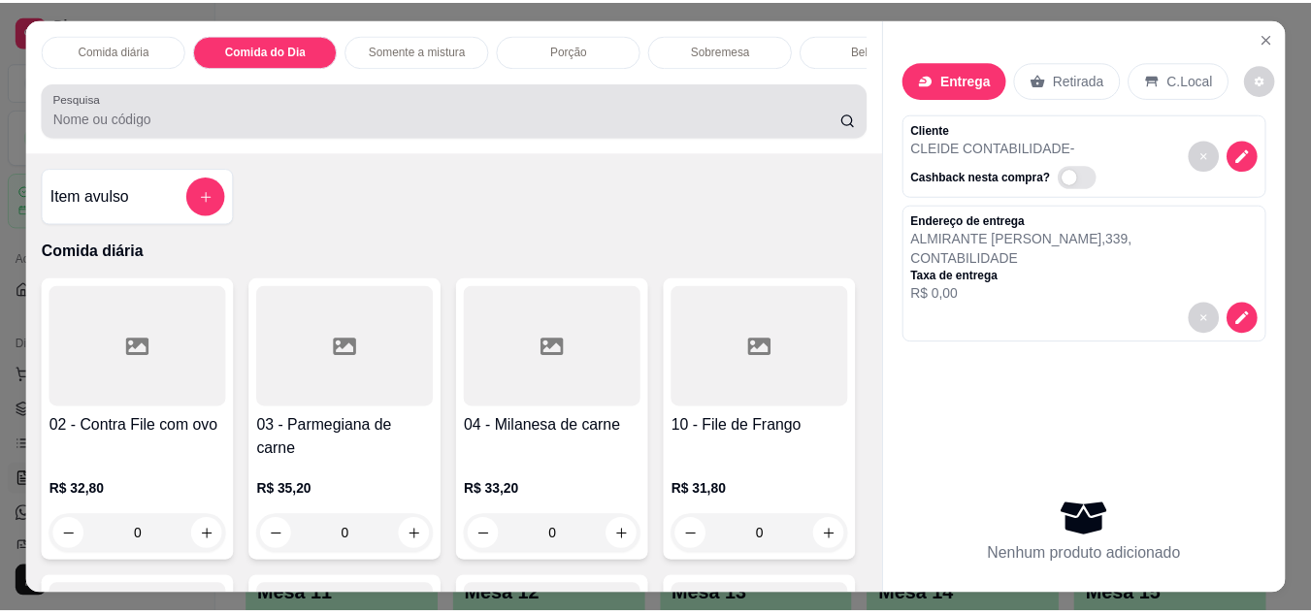
scroll to position [51, 0]
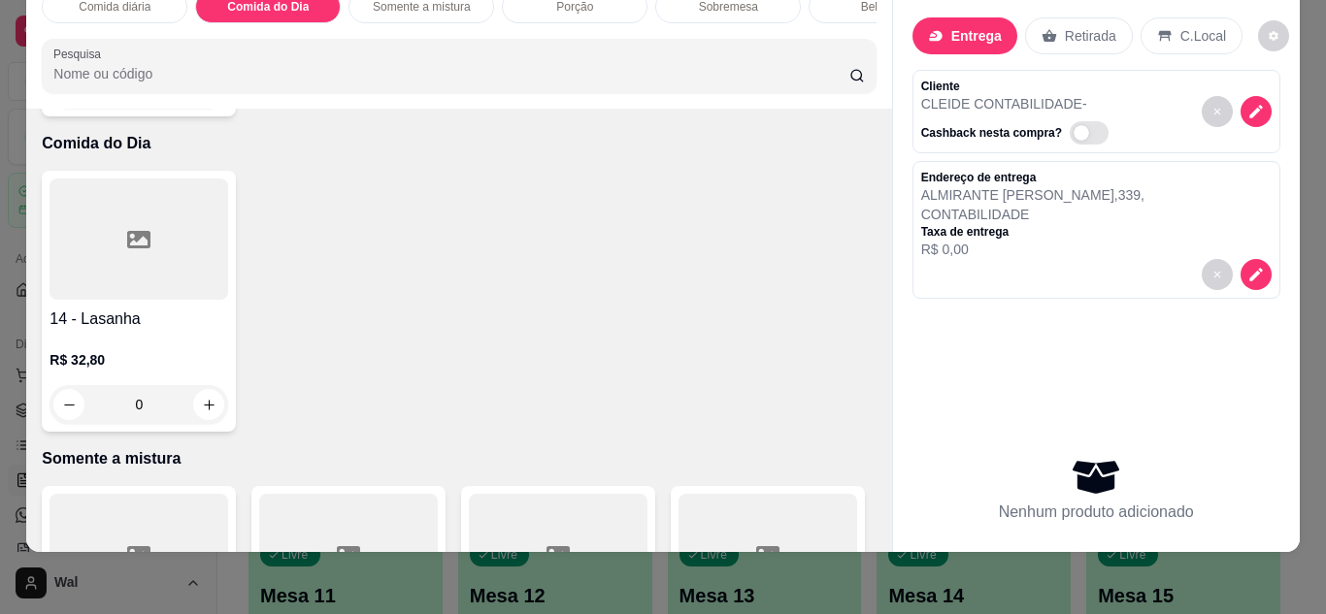
click at [188, 388] on div "0" at bounding box center [139, 404] width 179 height 39
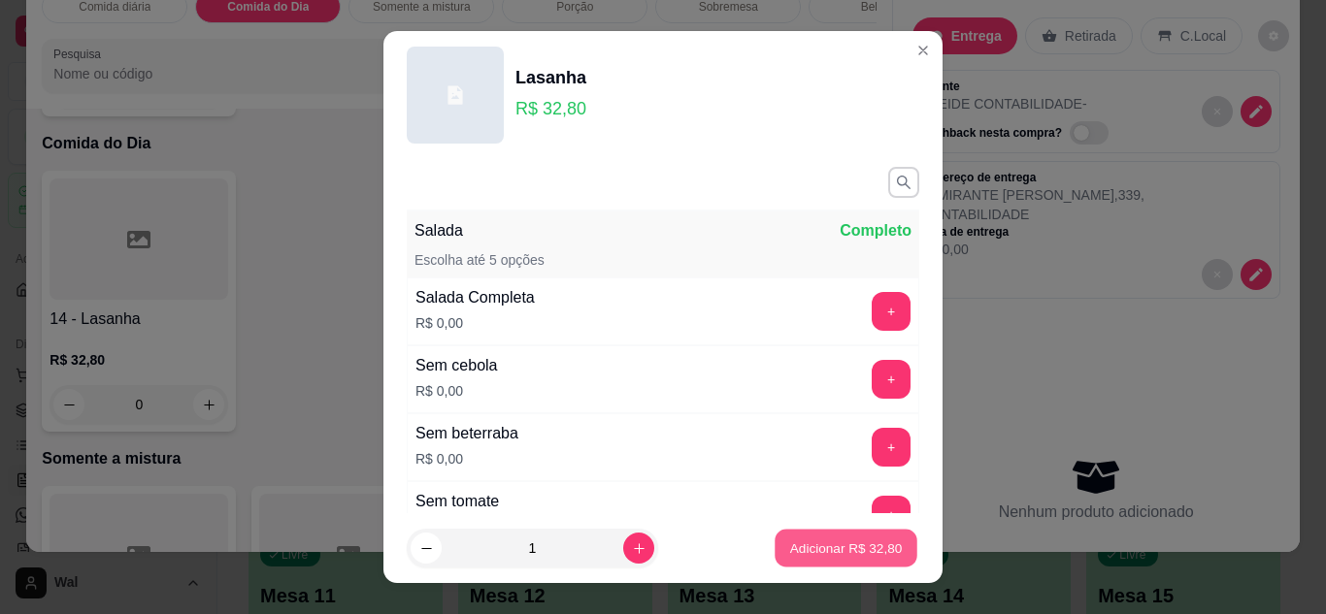
click at [803, 549] on p "Adicionar R$ 32,80" at bounding box center [846, 549] width 113 height 18
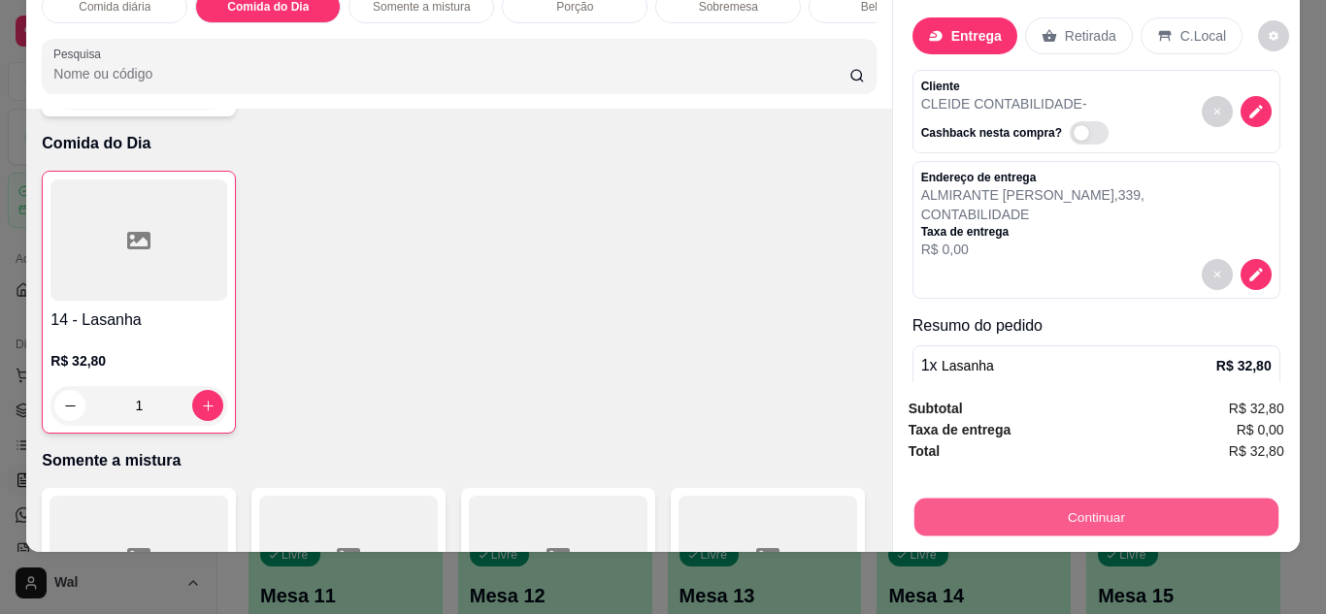
click at [1015, 499] on button "Continuar" at bounding box center [1095, 518] width 364 height 38
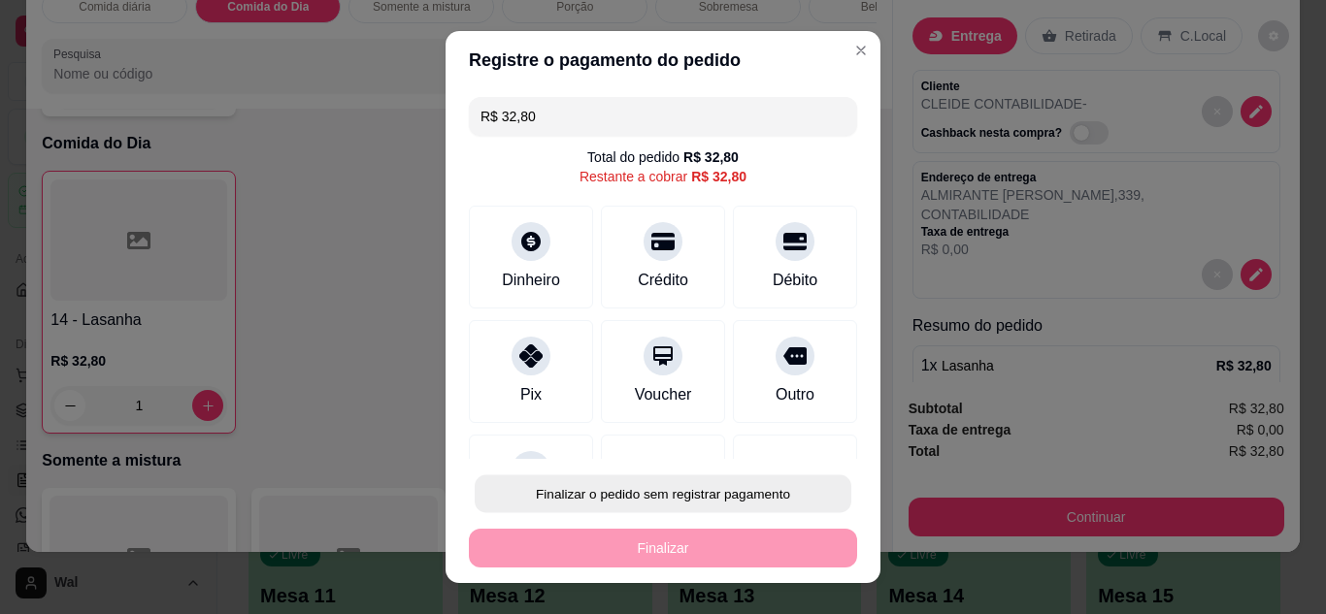
click at [721, 500] on button "Finalizar o pedido sem registrar pagamento" at bounding box center [663, 495] width 377 height 38
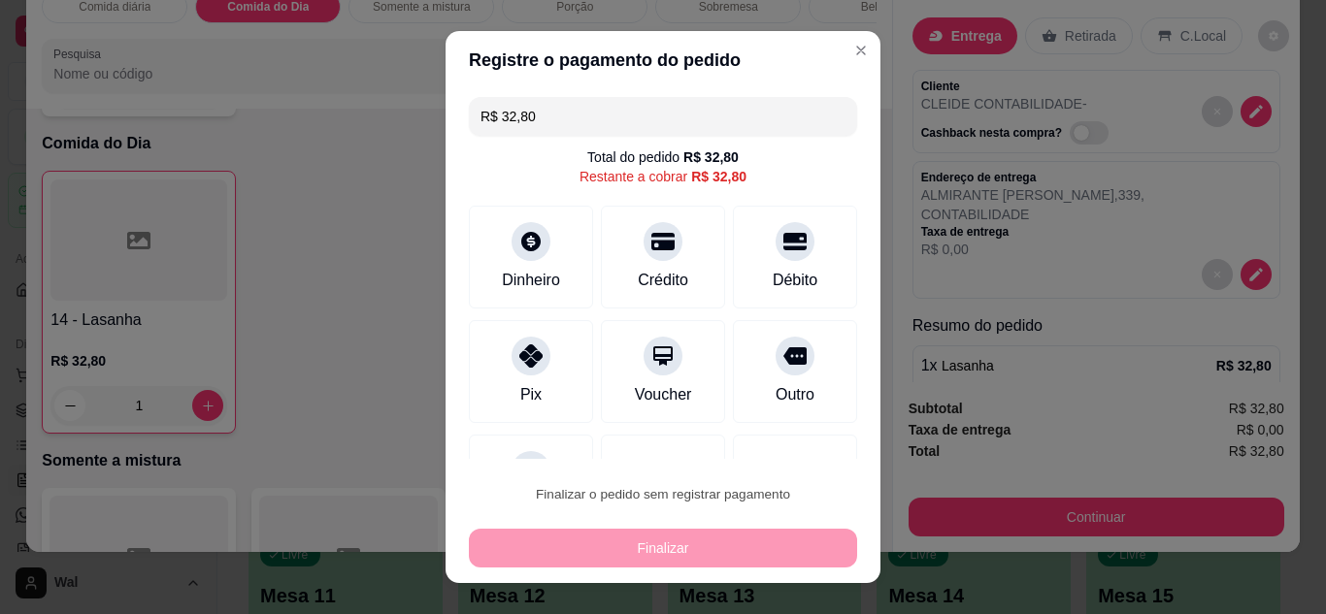
click at [784, 434] on button "Confirmar" at bounding box center [773, 438] width 69 height 29
type input "0"
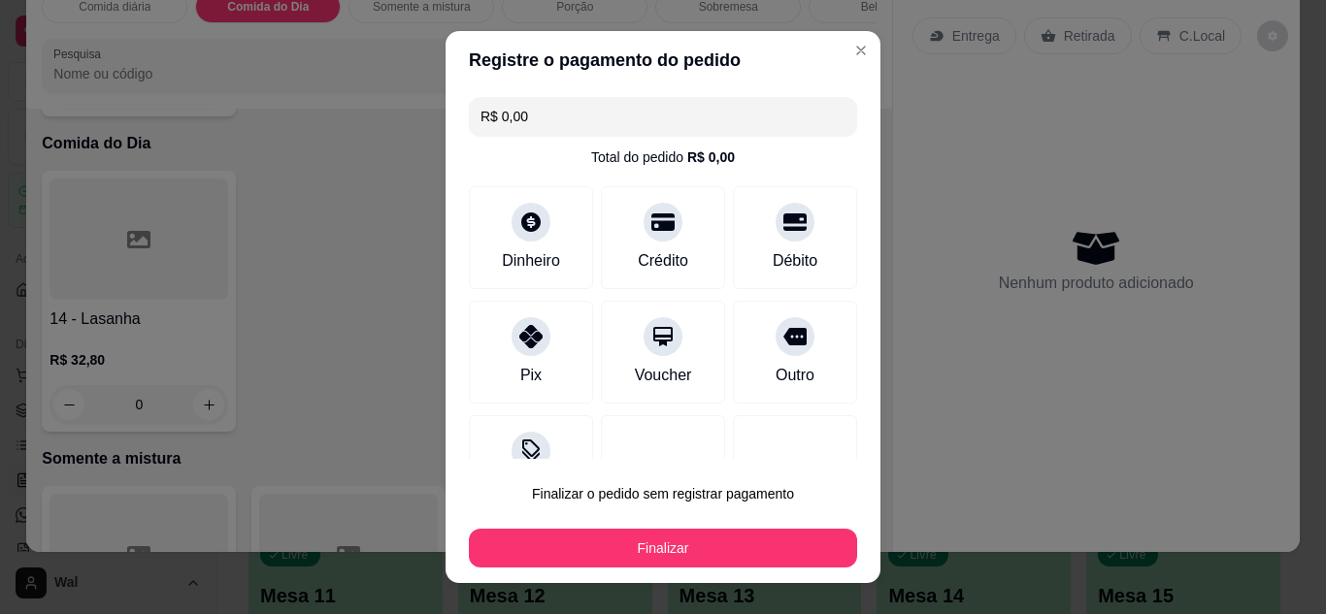
type input "R$ 0,00"
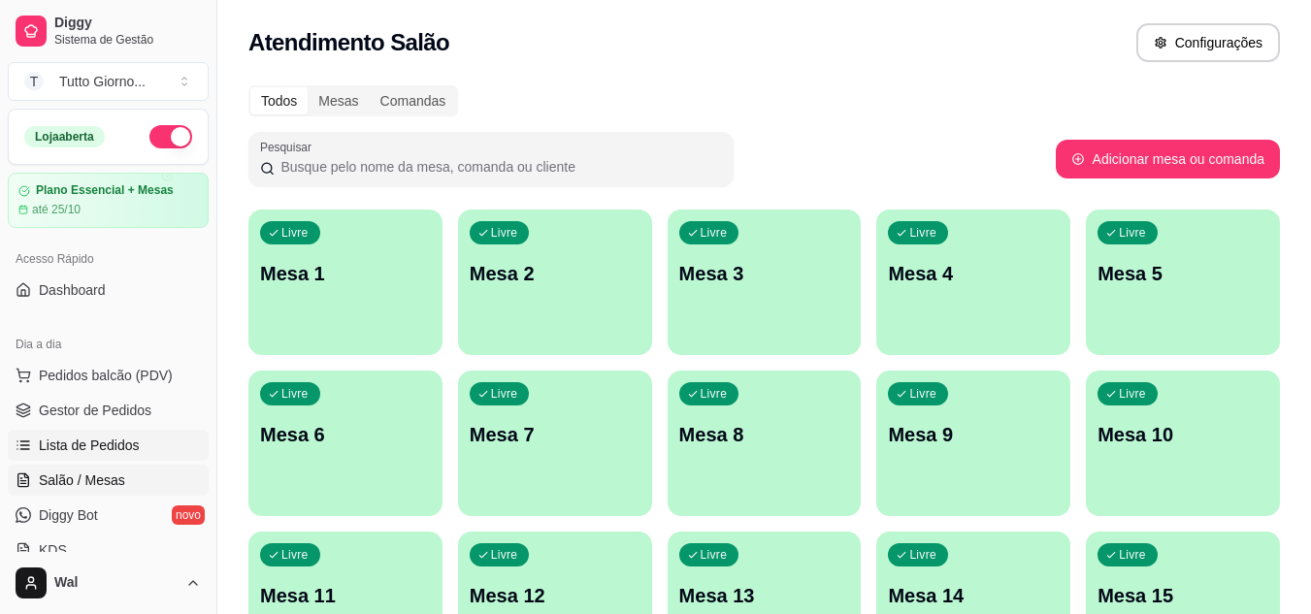
click at [109, 457] on link "Lista de Pedidos" at bounding box center [108, 445] width 201 height 31
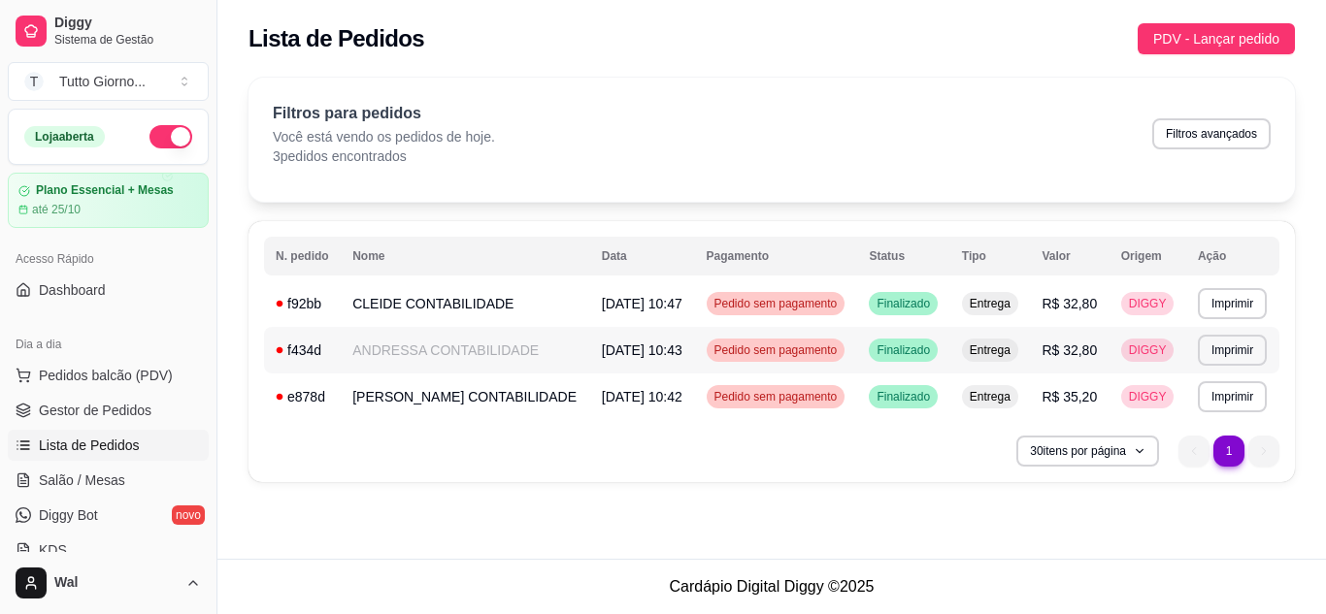
click at [825, 358] on span "Pedido sem pagamento" at bounding box center [775, 351] width 131 height 16
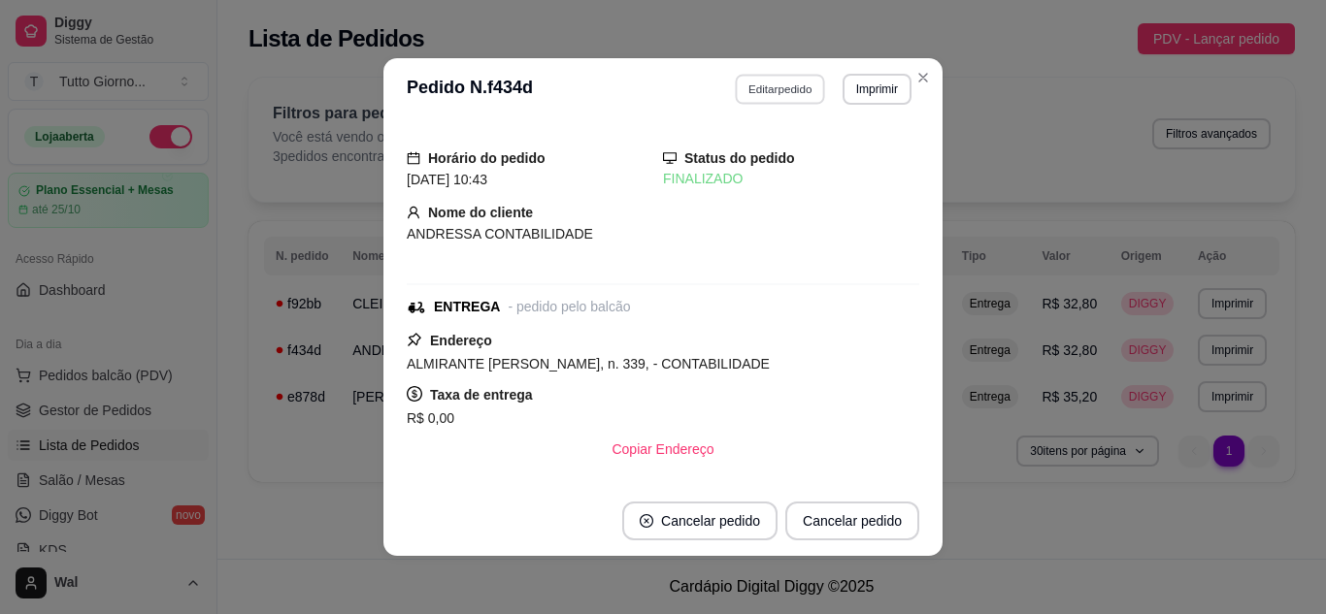
click at [760, 88] on button "Editar pedido" at bounding box center [781, 89] width 90 height 30
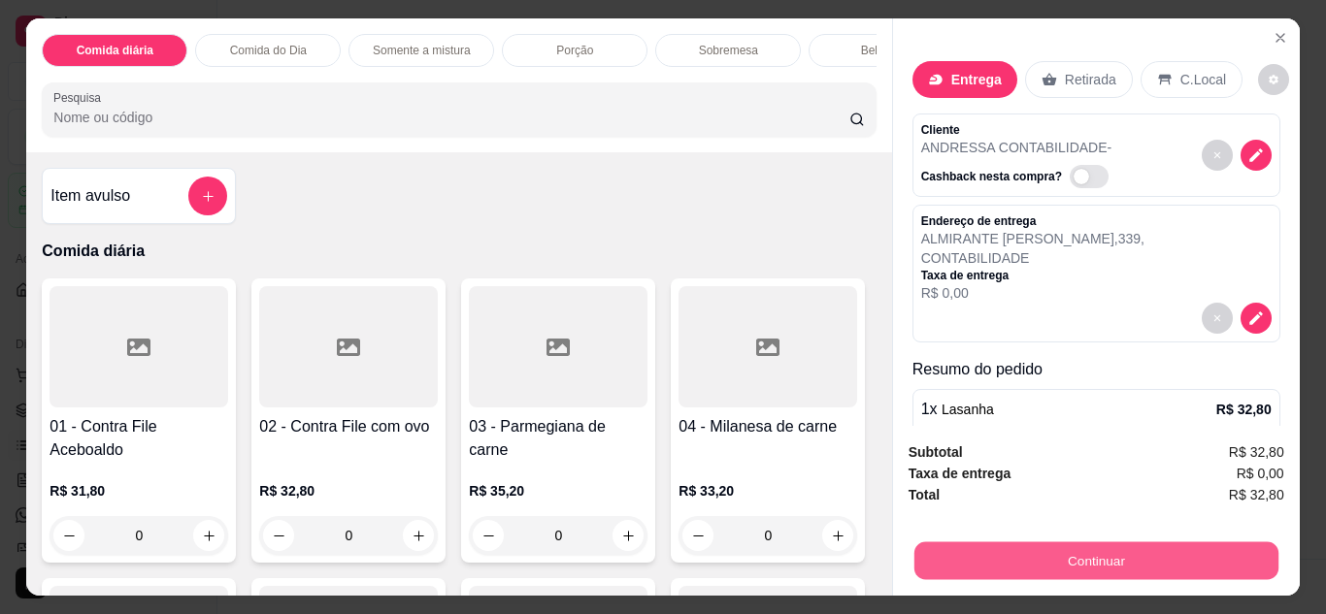
click at [1069, 552] on button "Continuar" at bounding box center [1095, 562] width 364 height 38
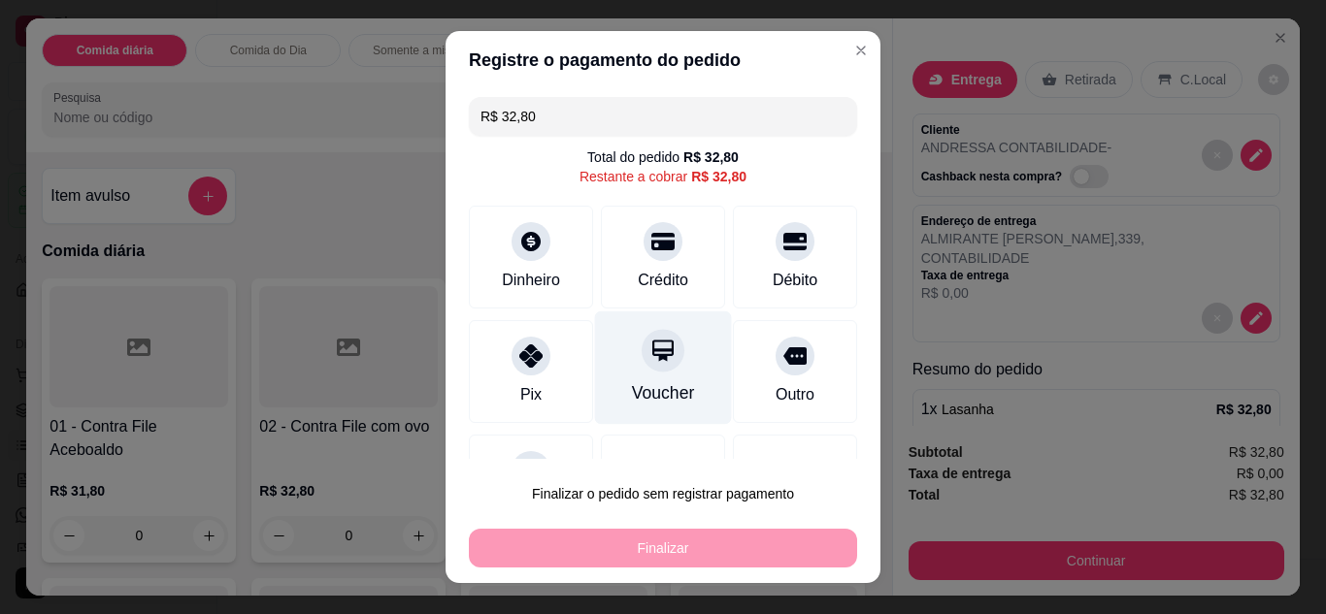
click at [633, 391] on div "Voucher" at bounding box center [663, 392] width 63 height 25
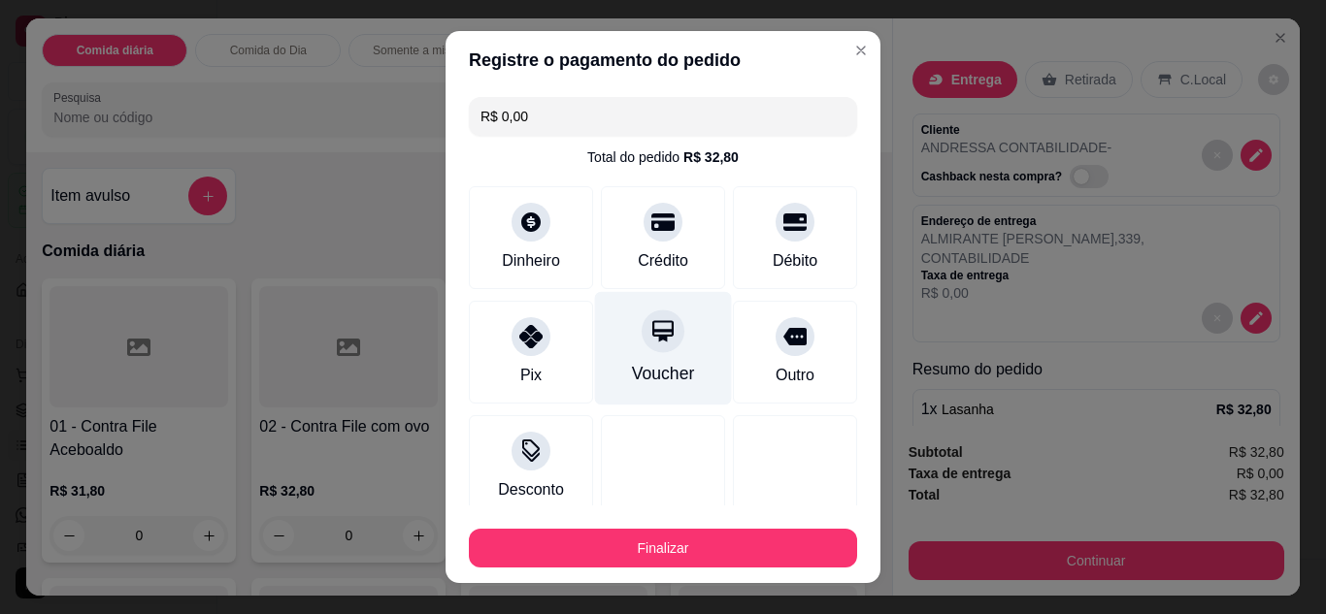
type input "R$ 0,00"
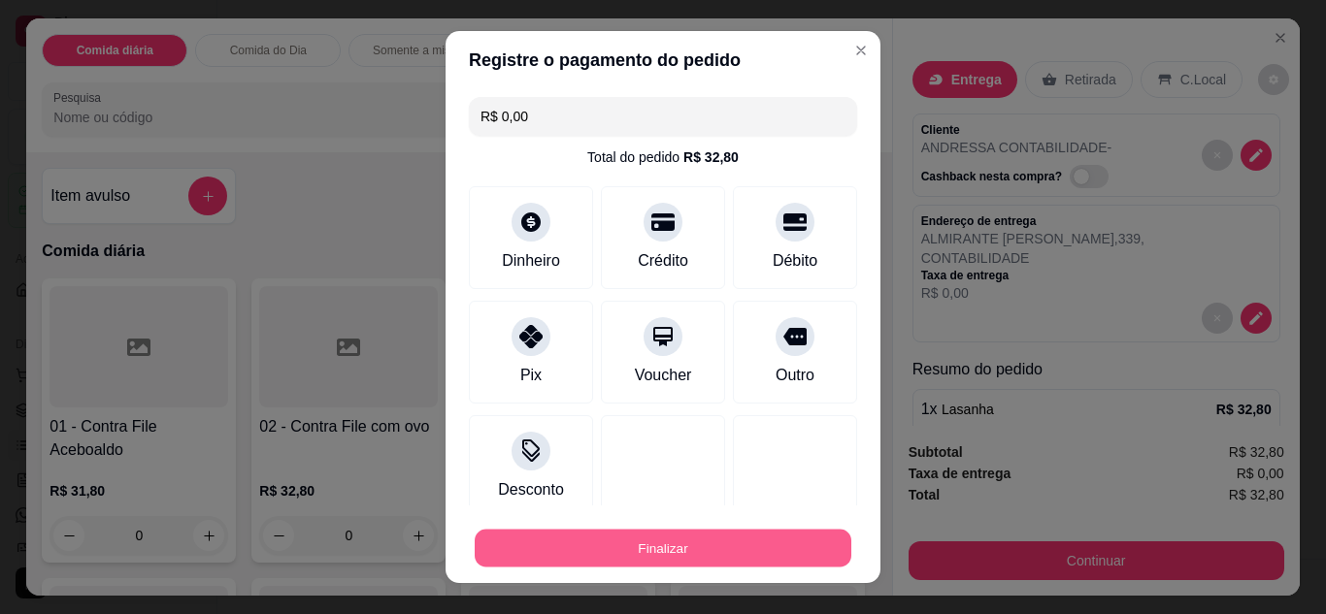
click at [671, 550] on button "Finalizar" at bounding box center [663, 549] width 377 height 38
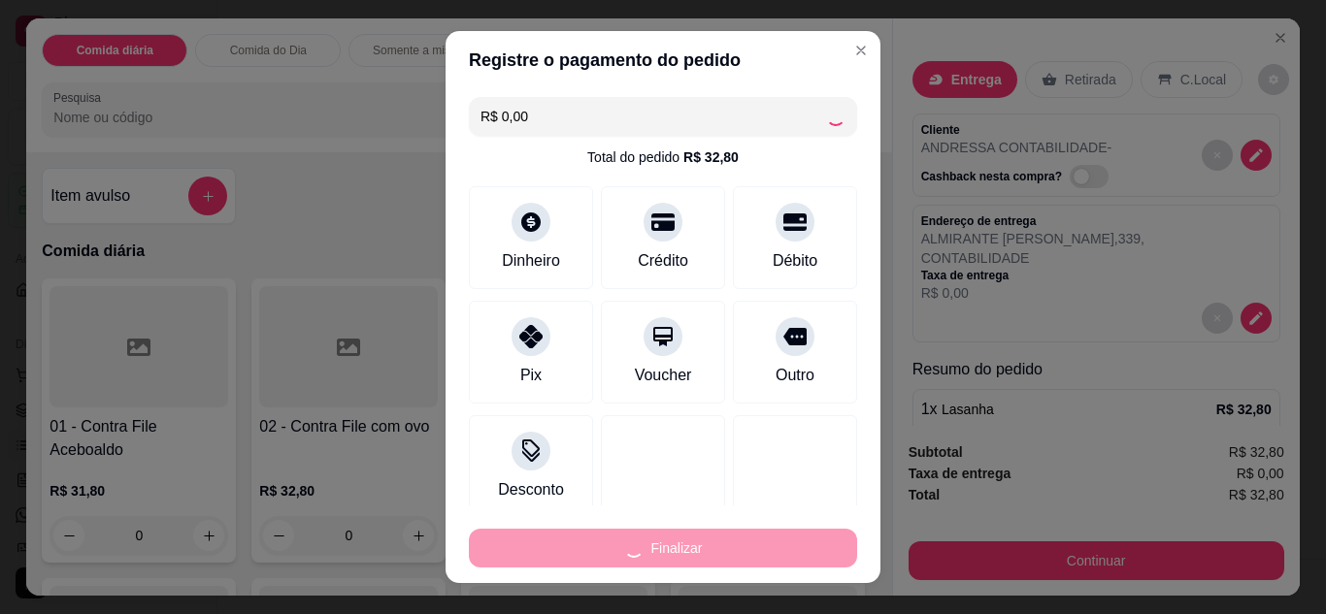
type input "0"
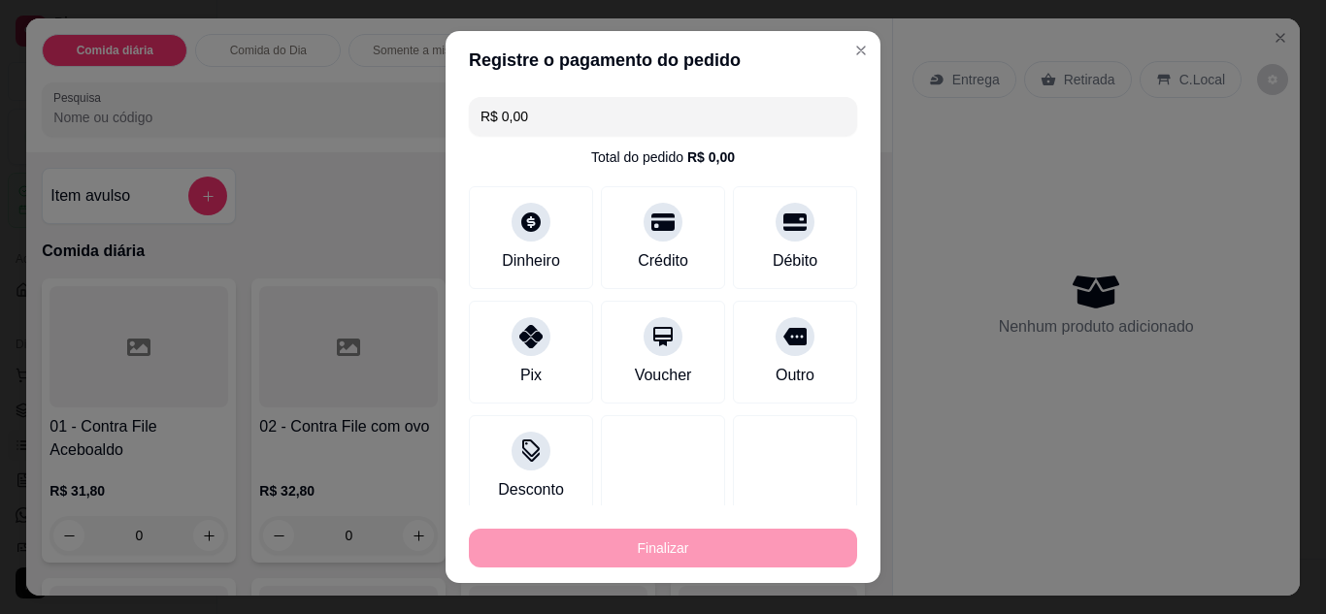
type input "-R$ 32,80"
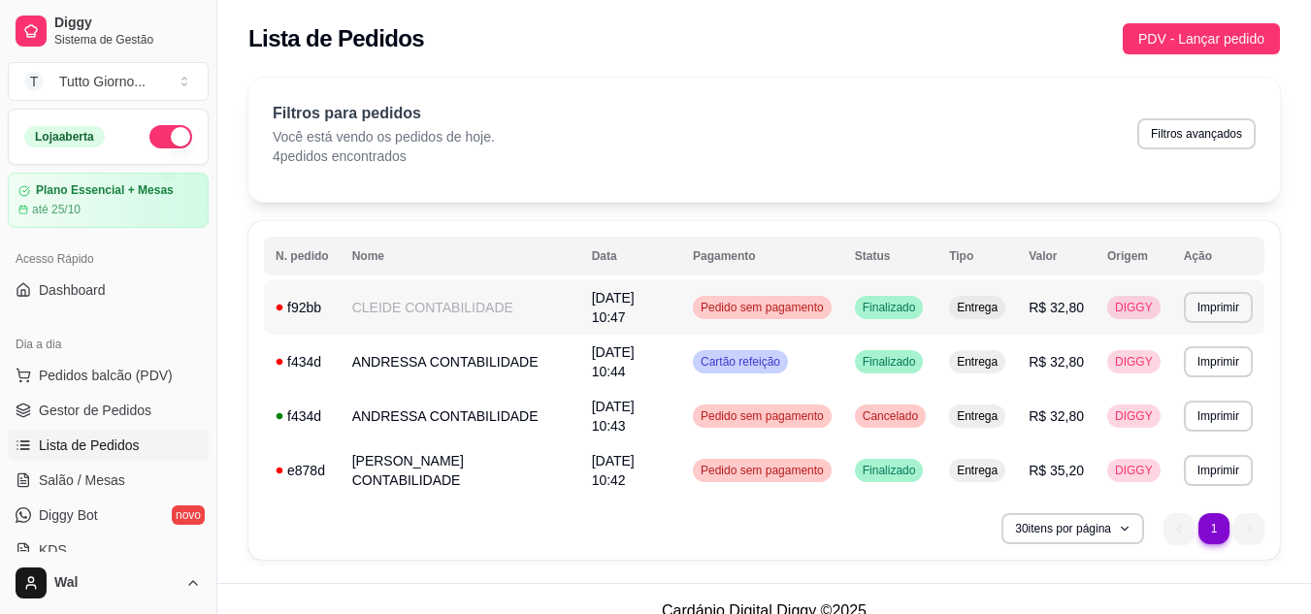
click at [776, 308] on span "Pedido sem pagamento" at bounding box center [762, 308] width 131 height 16
click at [775, 308] on span "Pedido sem pagamento" at bounding box center [762, 308] width 131 height 16
click at [767, 302] on span "Pedido sem pagamento" at bounding box center [762, 308] width 131 height 16
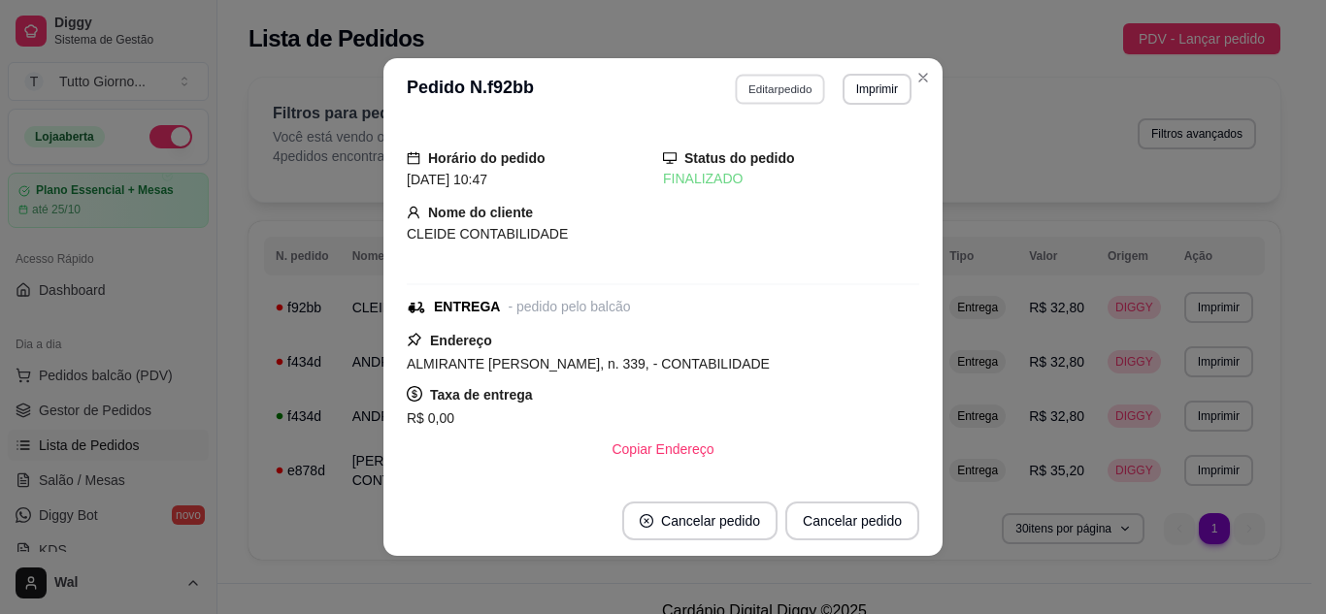
click at [764, 90] on button "Editar pedido" at bounding box center [781, 89] width 90 height 30
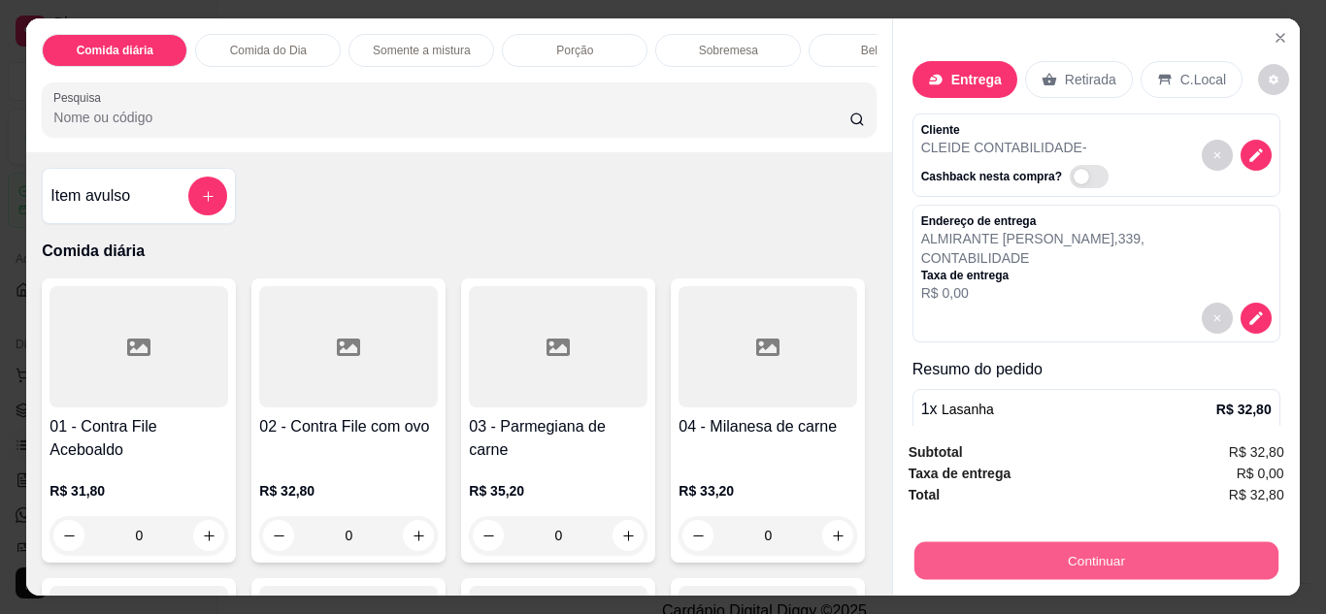
click at [1117, 551] on button "Continuar" at bounding box center [1095, 562] width 364 height 38
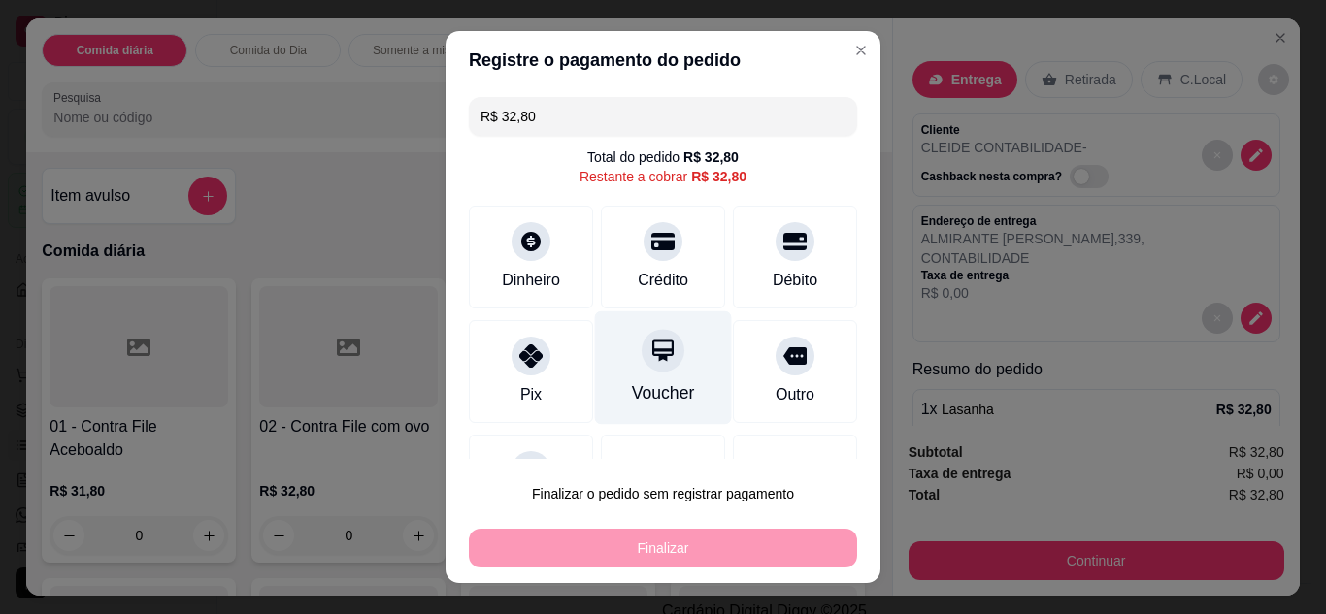
click at [652, 354] on icon at bounding box center [662, 350] width 21 height 21
type input "R$ 0,00"
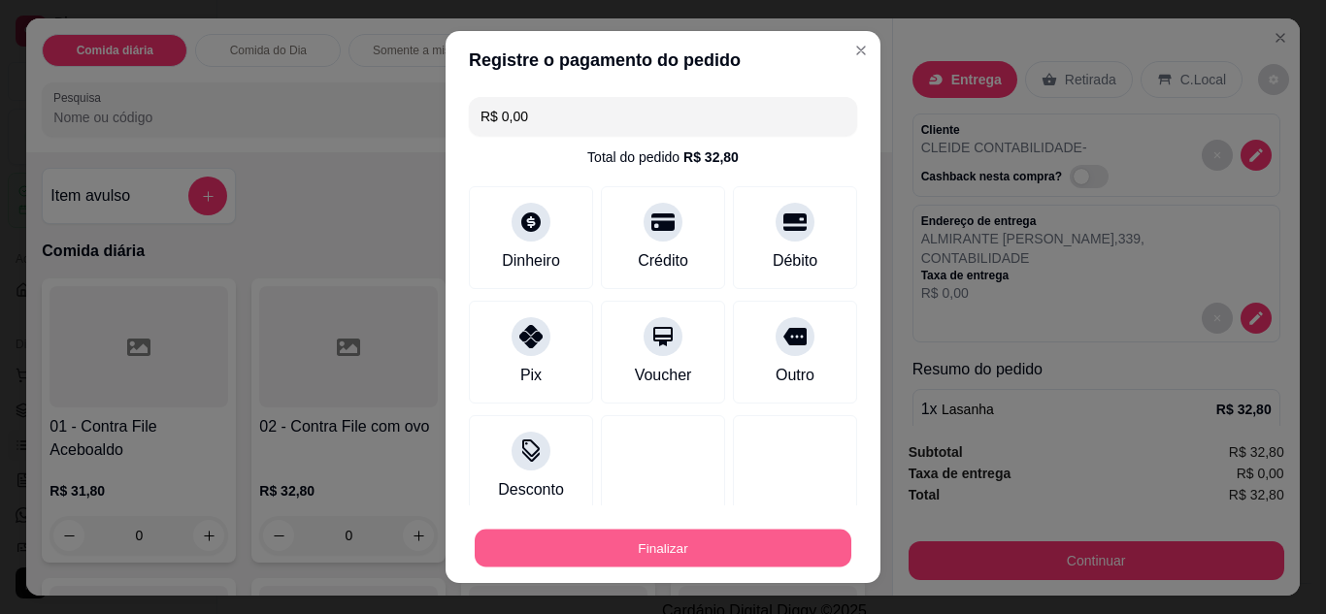
click at [674, 547] on button "Finalizar" at bounding box center [663, 549] width 377 height 38
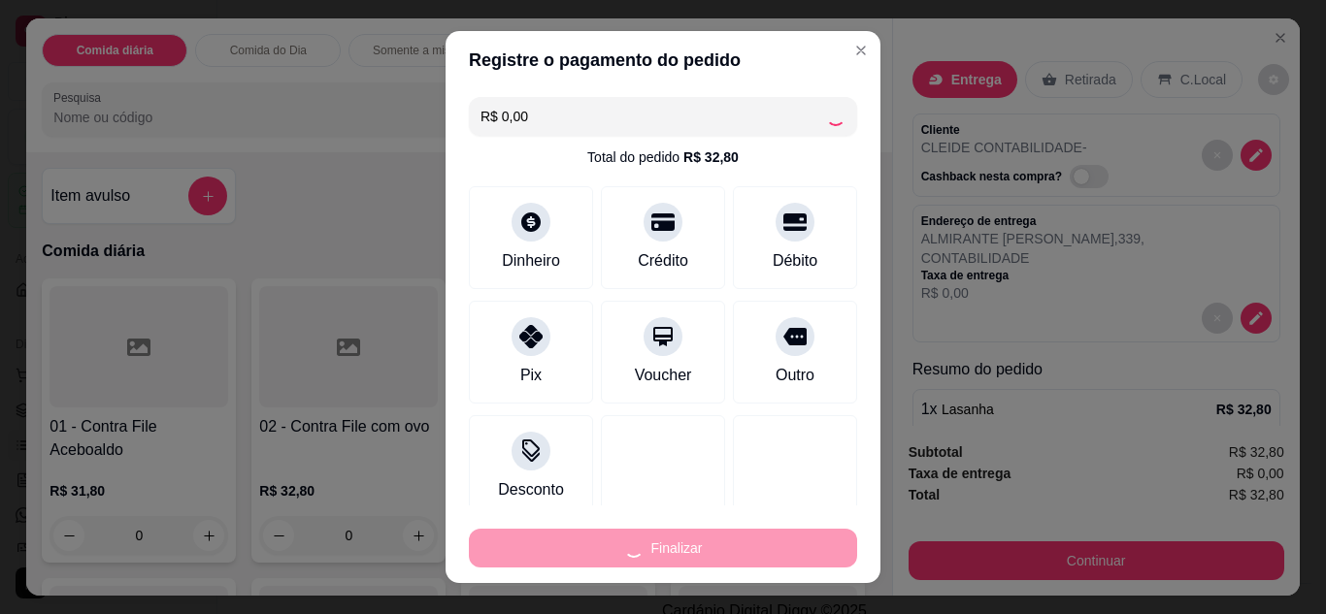
type input "0"
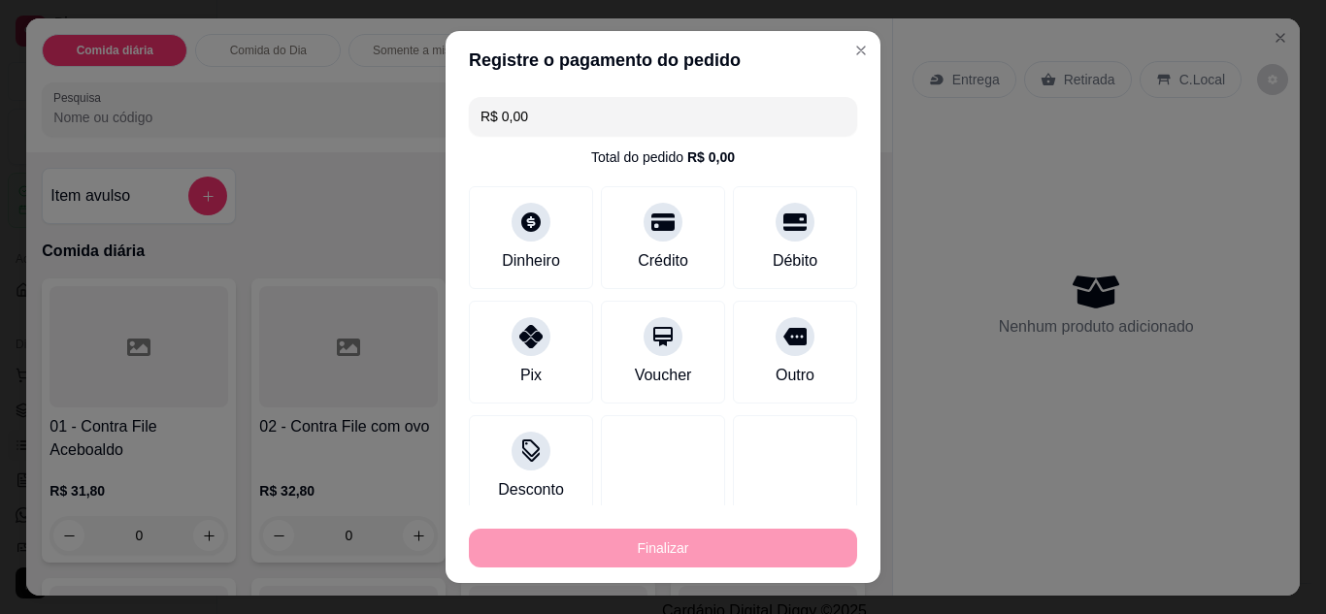
type input "-R$ 32,80"
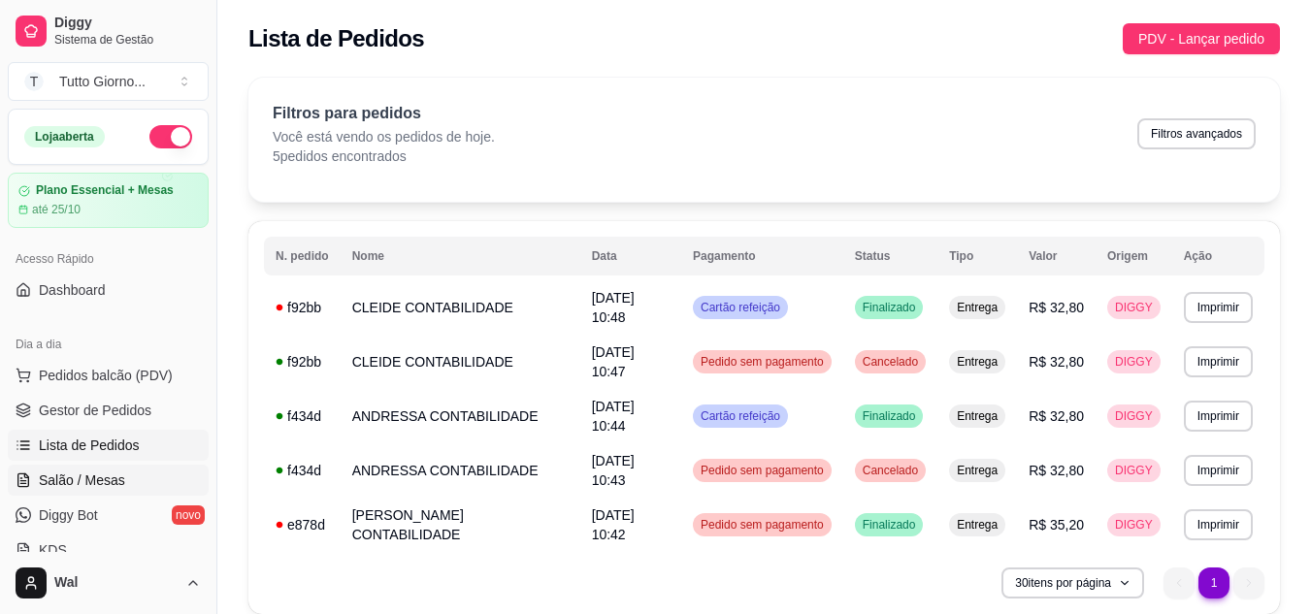
click at [93, 485] on span "Salão / Mesas" at bounding box center [82, 480] width 86 height 19
